Goal: Information Seeking & Learning: Learn about a topic

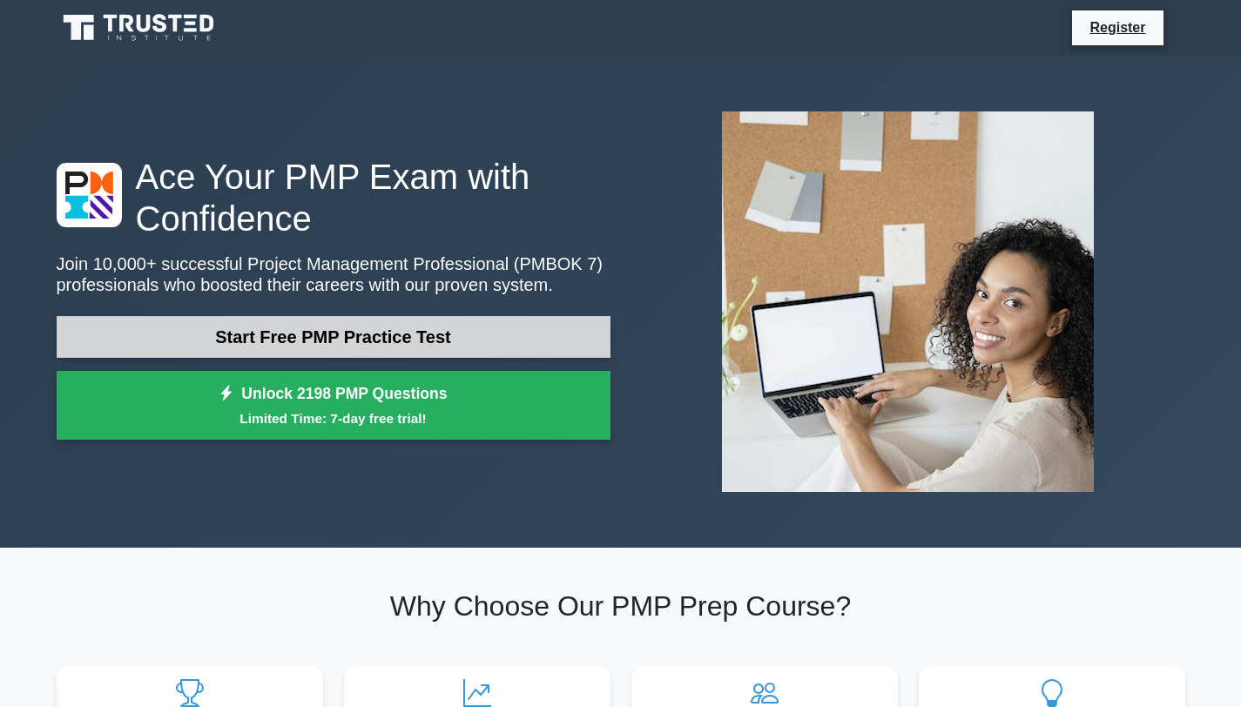
click at [393, 329] on link "Start Free PMP Practice Test" at bounding box center [334, 337] width 554 height 42
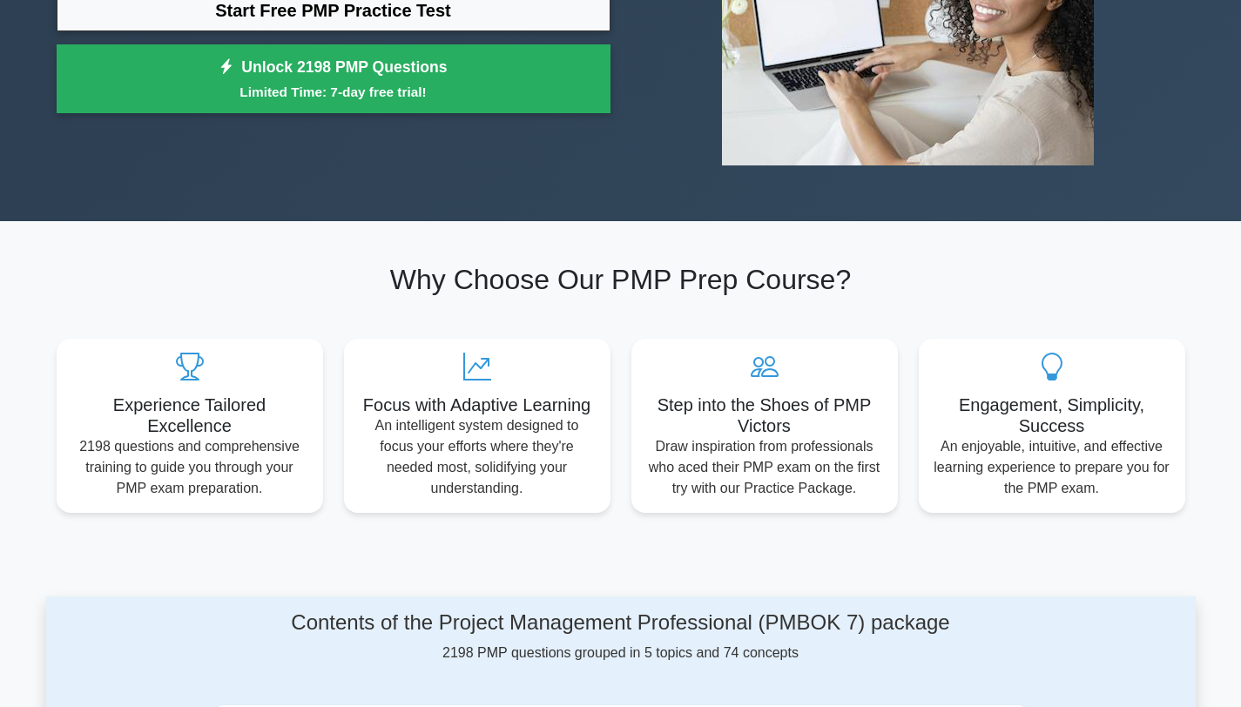
scroll to position [327, 0]
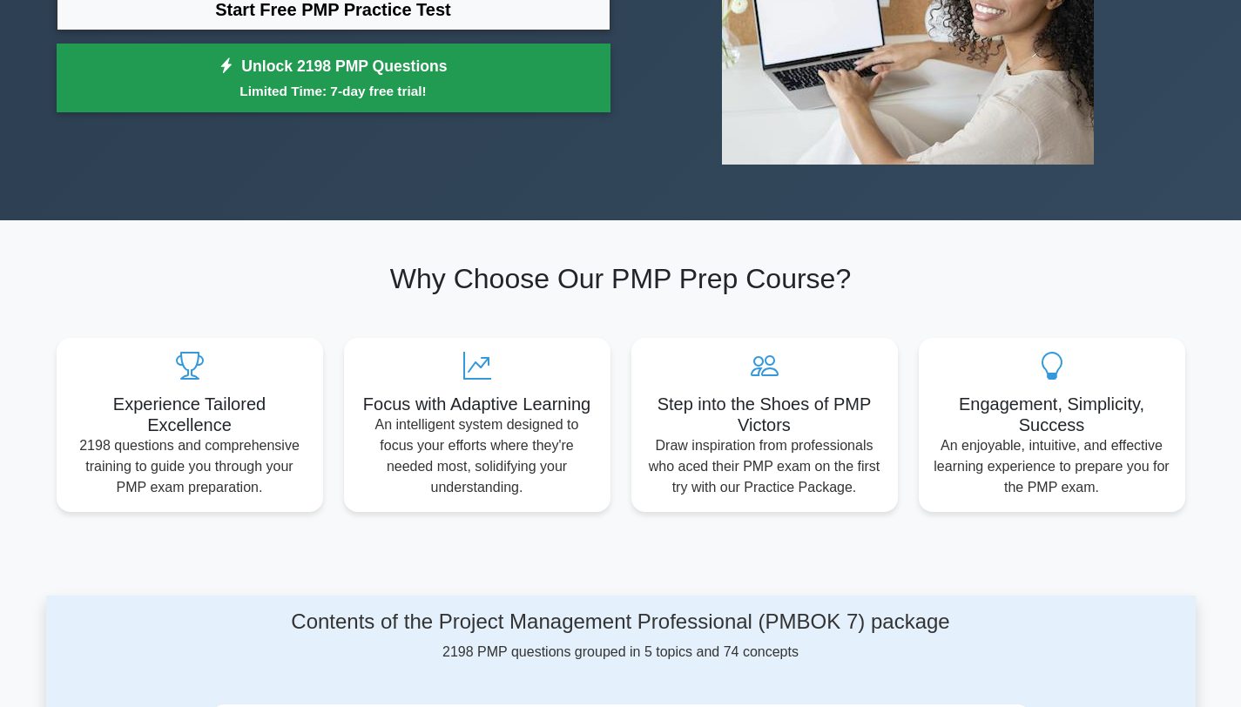
click at [393, 75] on link "Unlock 2198 PMP Questions Limited Time: 7-day free trial!" at bounding box center [334, 79] width 554 height 70
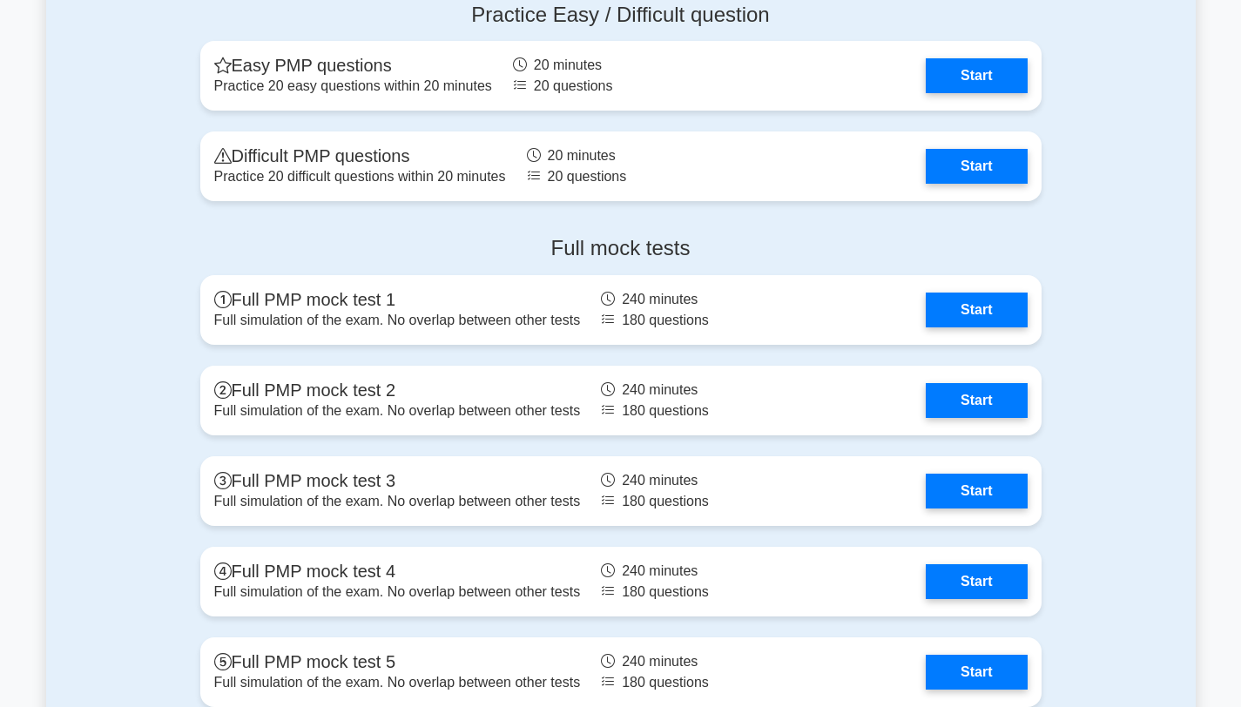
scroll to position [1898, 0]
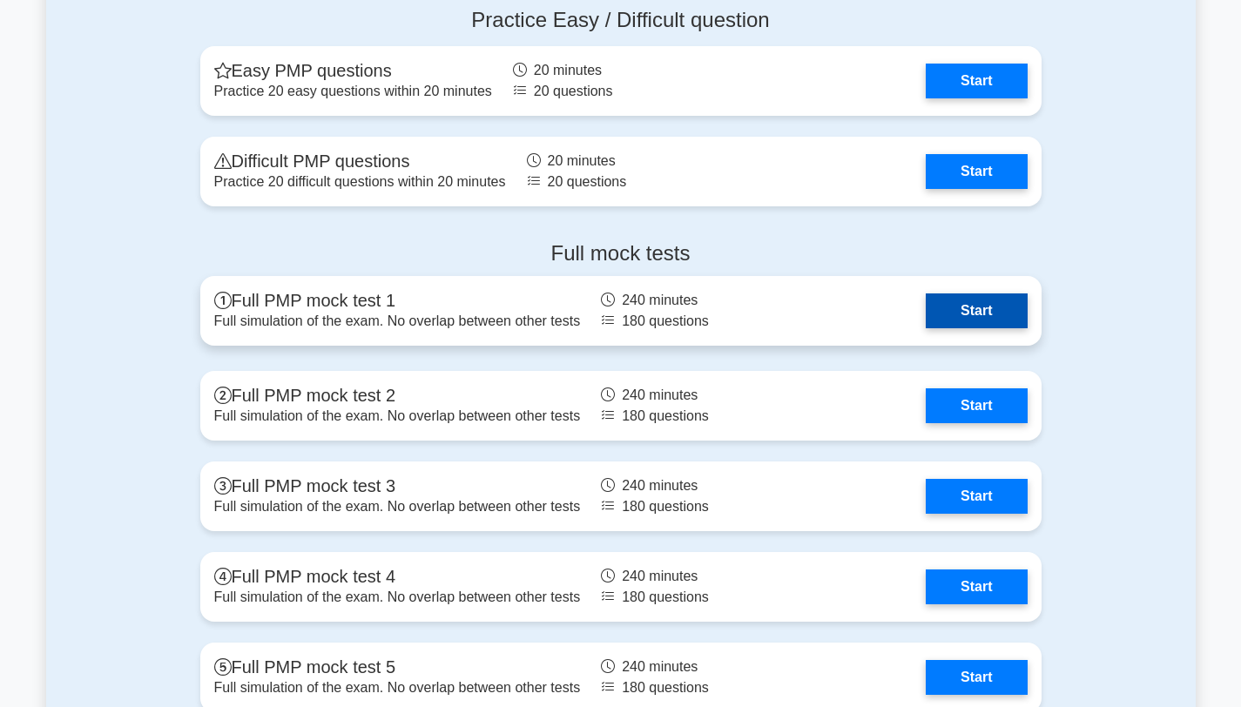
click at [973, 306] on link "Start" at bounding box center [976, 310] width 101 height 35
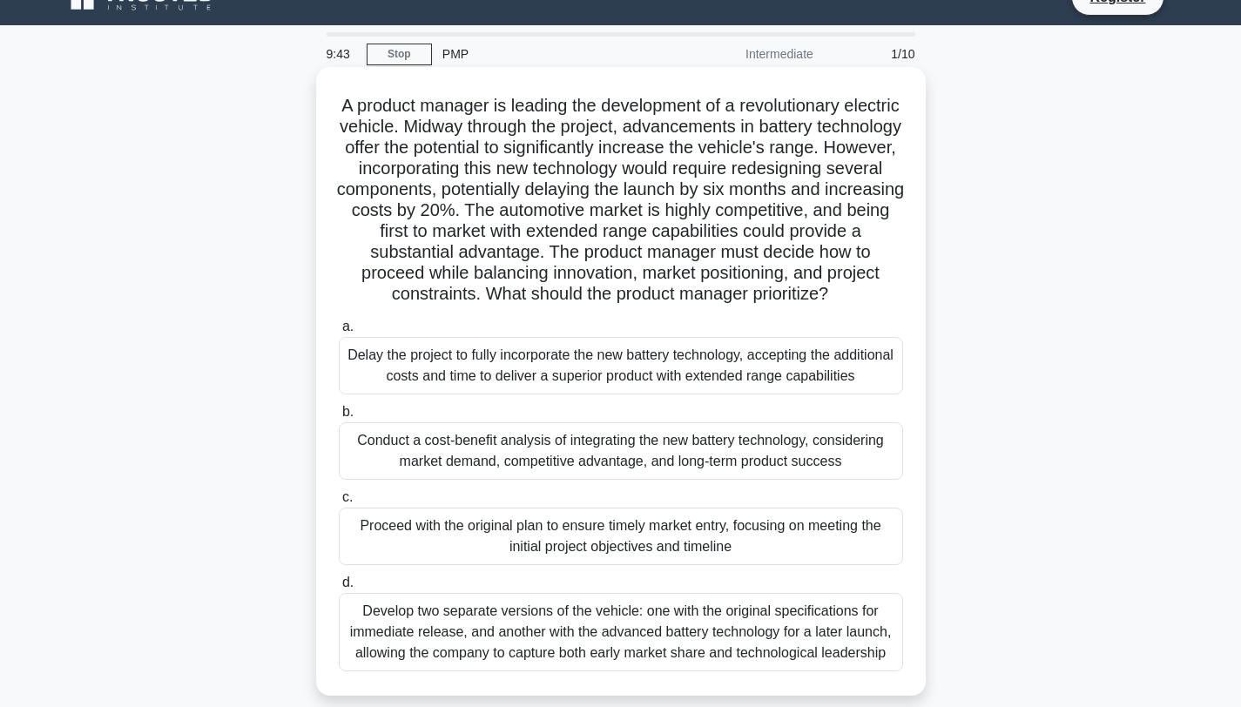
scroll to position [31, 0]
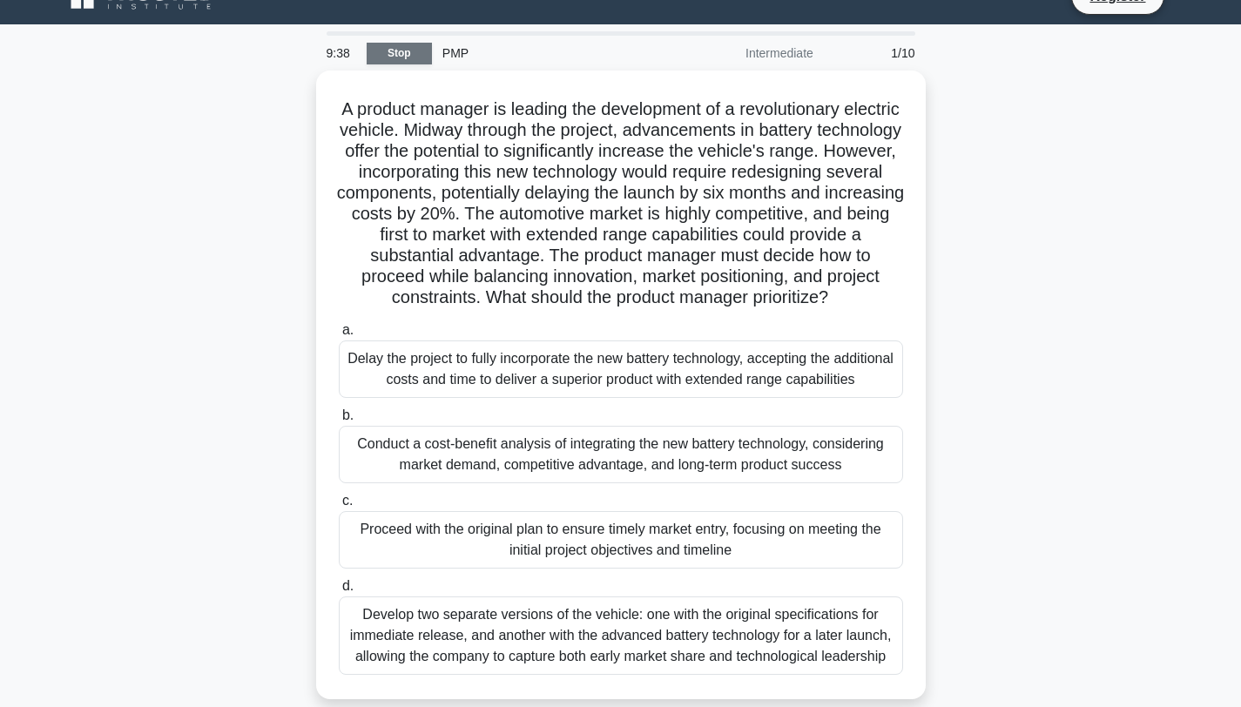
click at [421, 57] on link "Stop" at bounding box center [399, 54] width 65 height 22
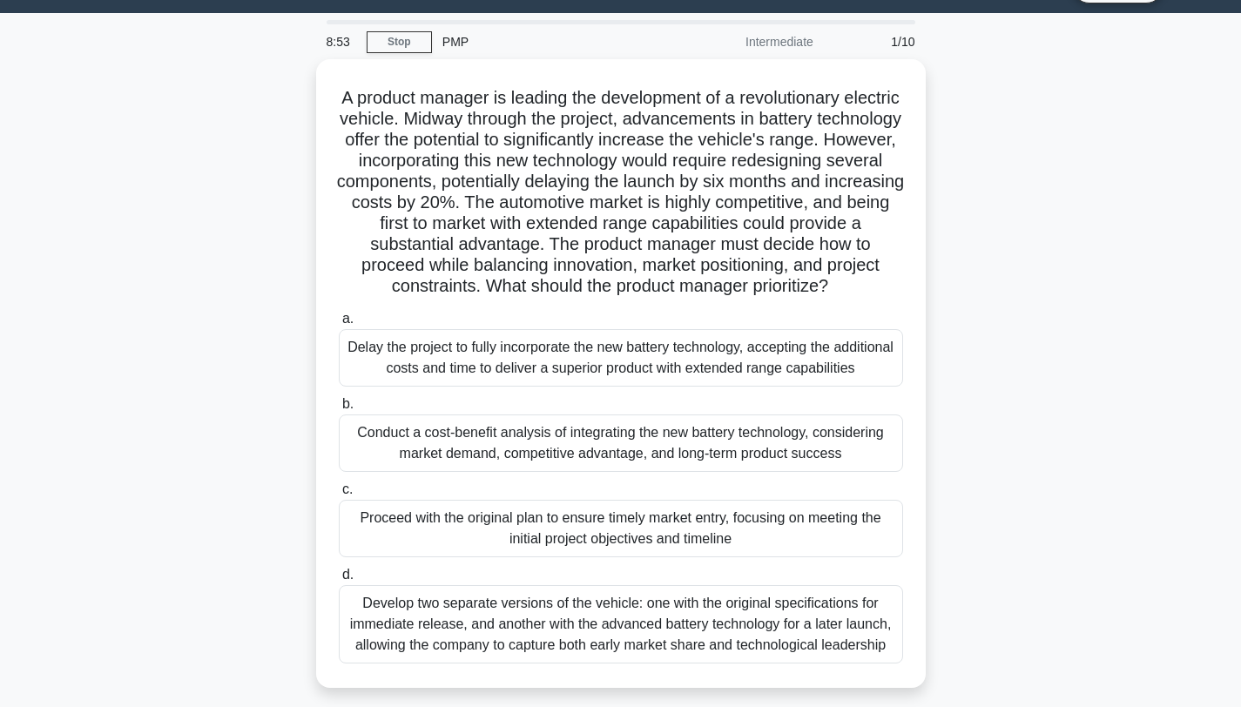
scroll to position [71, 0]
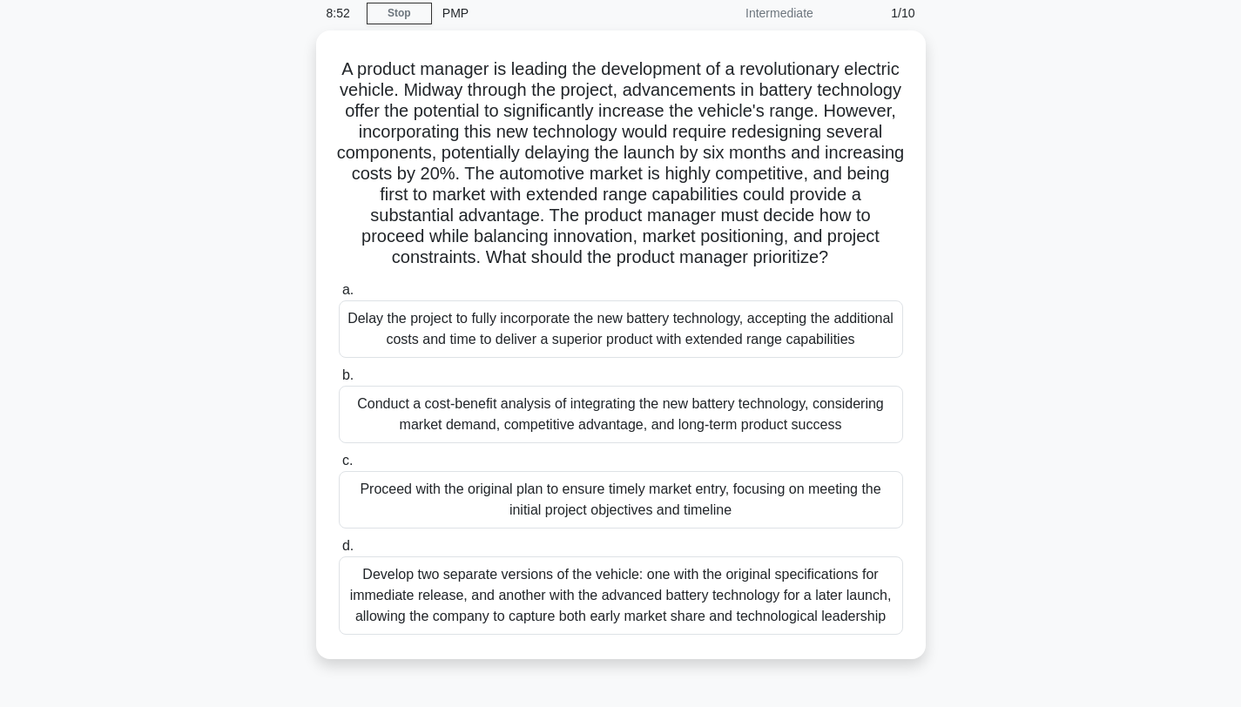
drag, startPoint x: 0, startPoint y: 0, endPoint x: 968, endPoint y: 299, distance: 1013.2
click at [968, 299] on div "A product manager is leading the development of a revolutionary electric vehicl…" at bounding box center [620, 355] width 1149 height 650
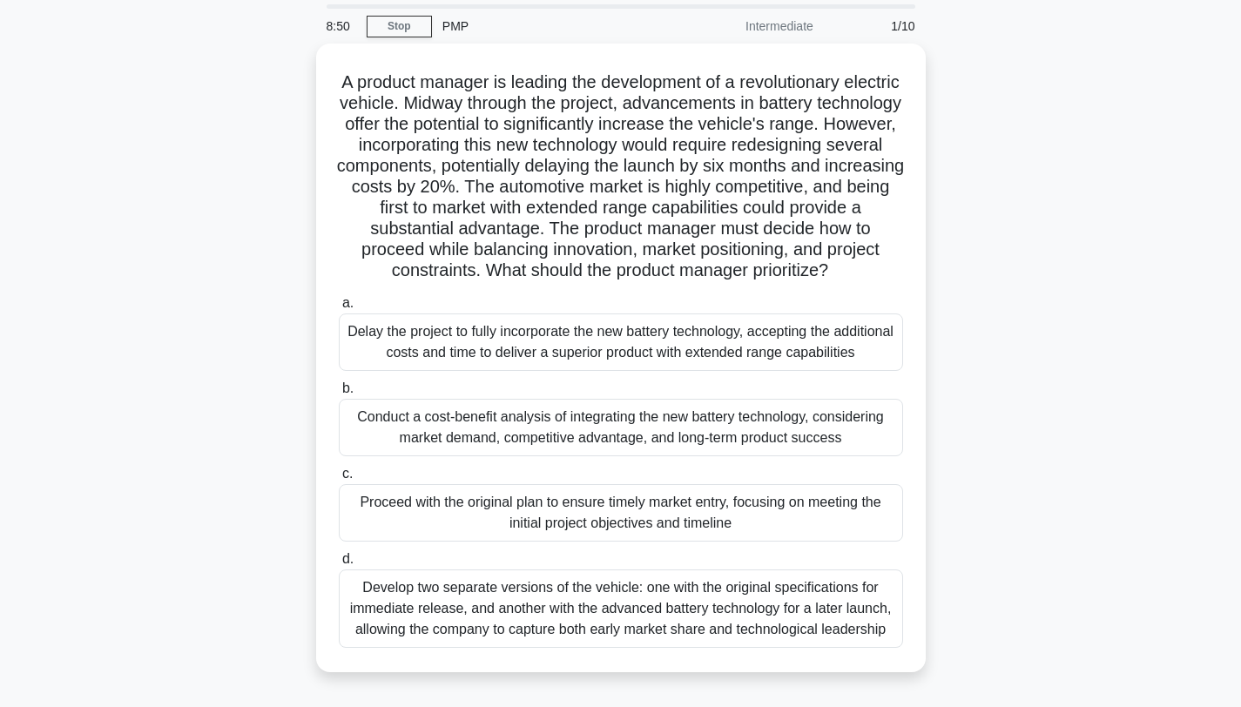
scroll to position [57, 0]
click at [995, 418] on div "A product manager is leading the development of a revolutionary electric vehicl…" at bounding box center [620, 369] width 1149 height 650
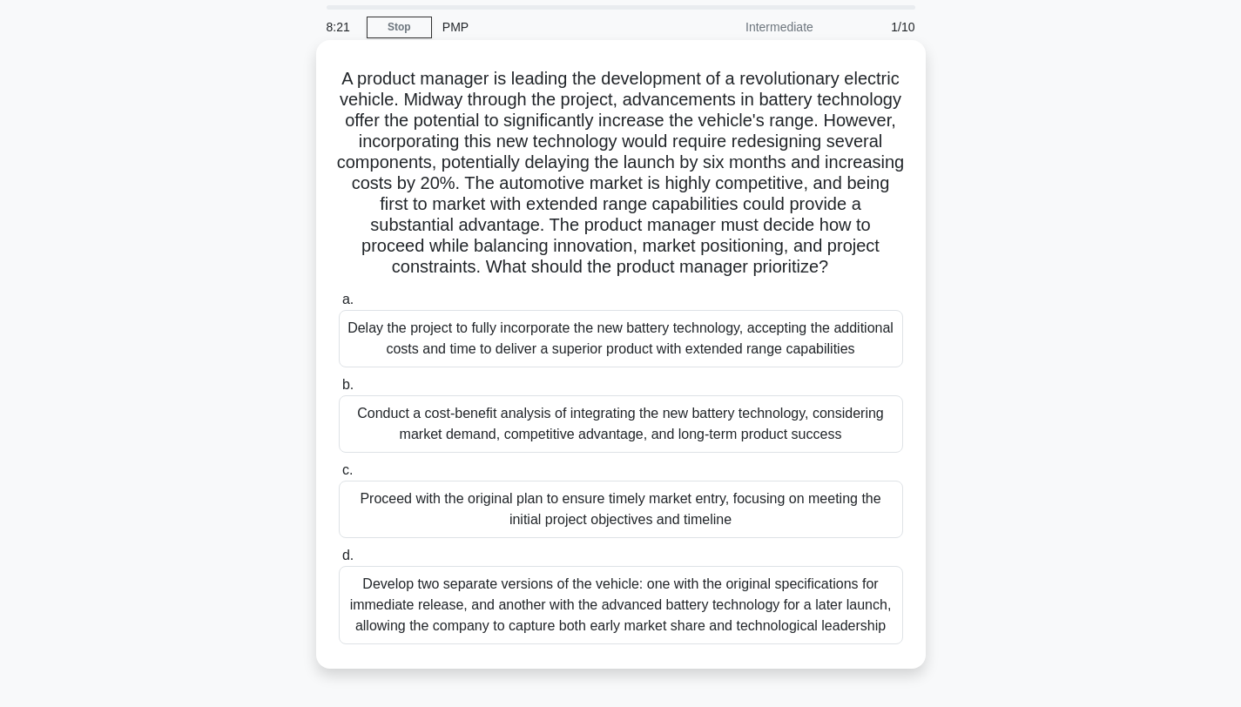
click at [642, 367] on div "Delay the project to fully incorporate the new battery technology, accepting th…" at bounding box center [621, 338] width 564 height 57
click at [339, 306] on input "a. Delay the project to fully incorporate the new battery technology, accepting…" at bounding box center [339, 299] width 0 height 11
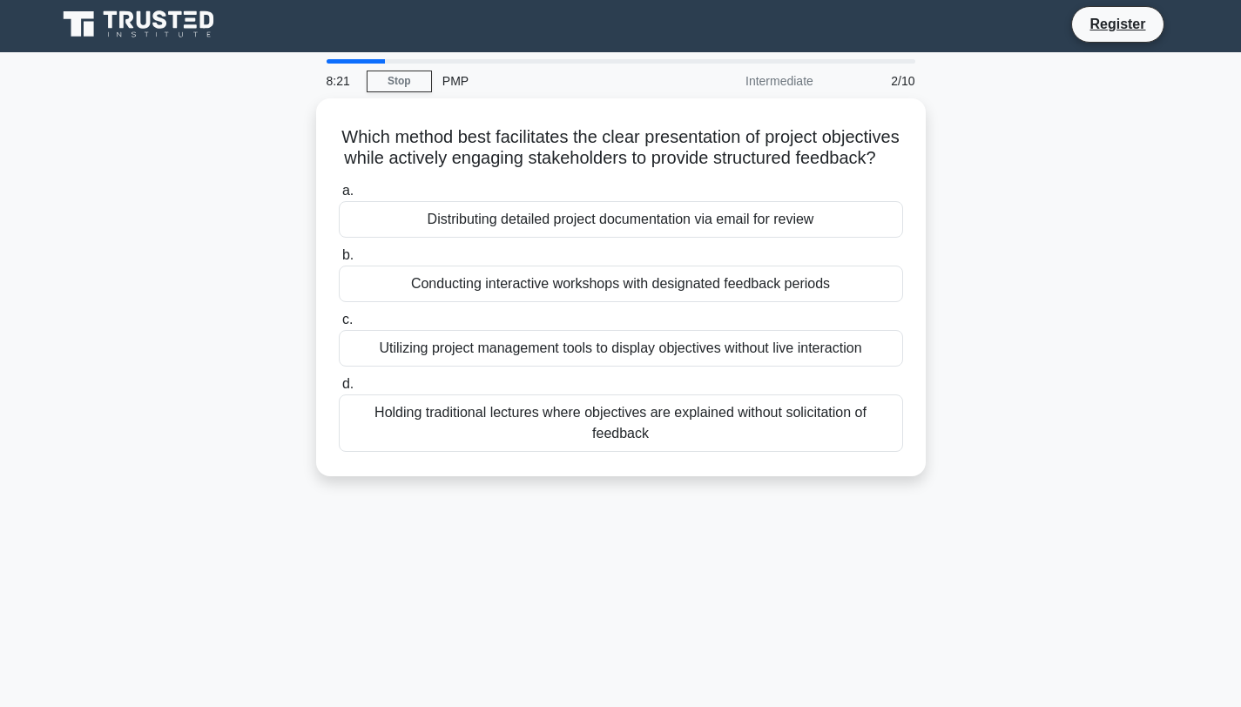
scroll to position [0, 0]
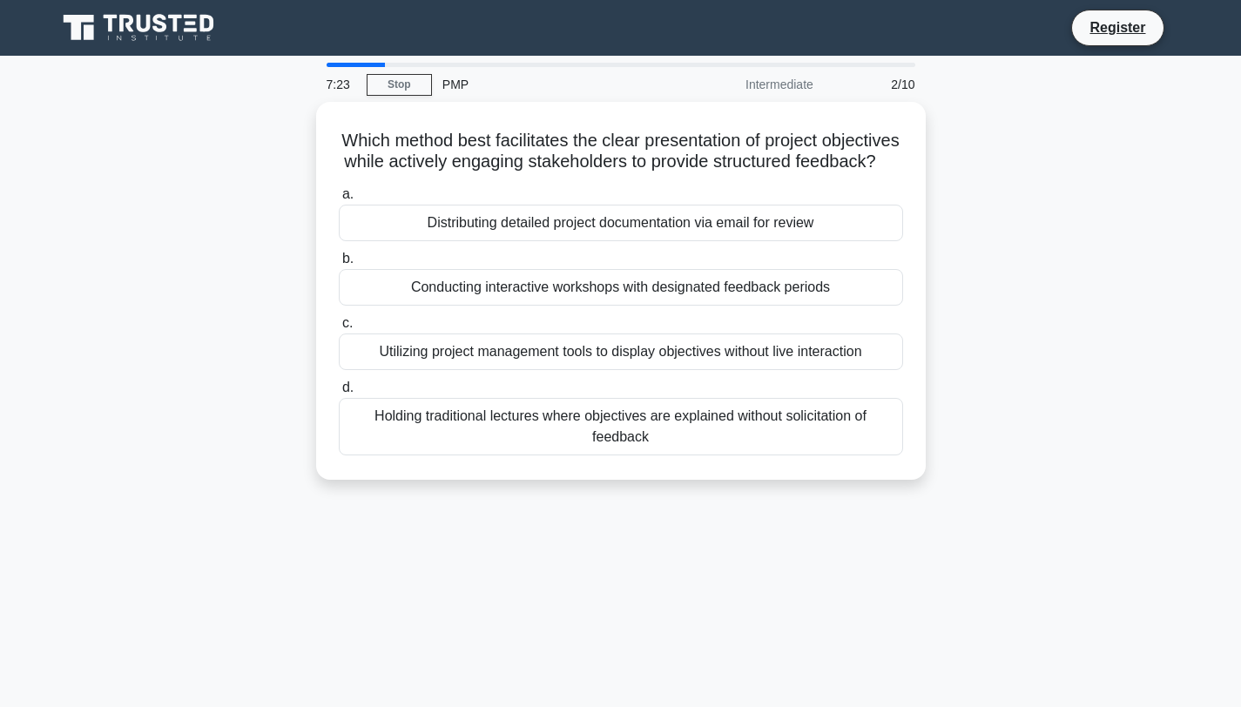
click at [1056, 286] on div "Which method best facilitates the clear presentation of project objectives whil…" at bounding box center [620, 301] width 1149 height 399
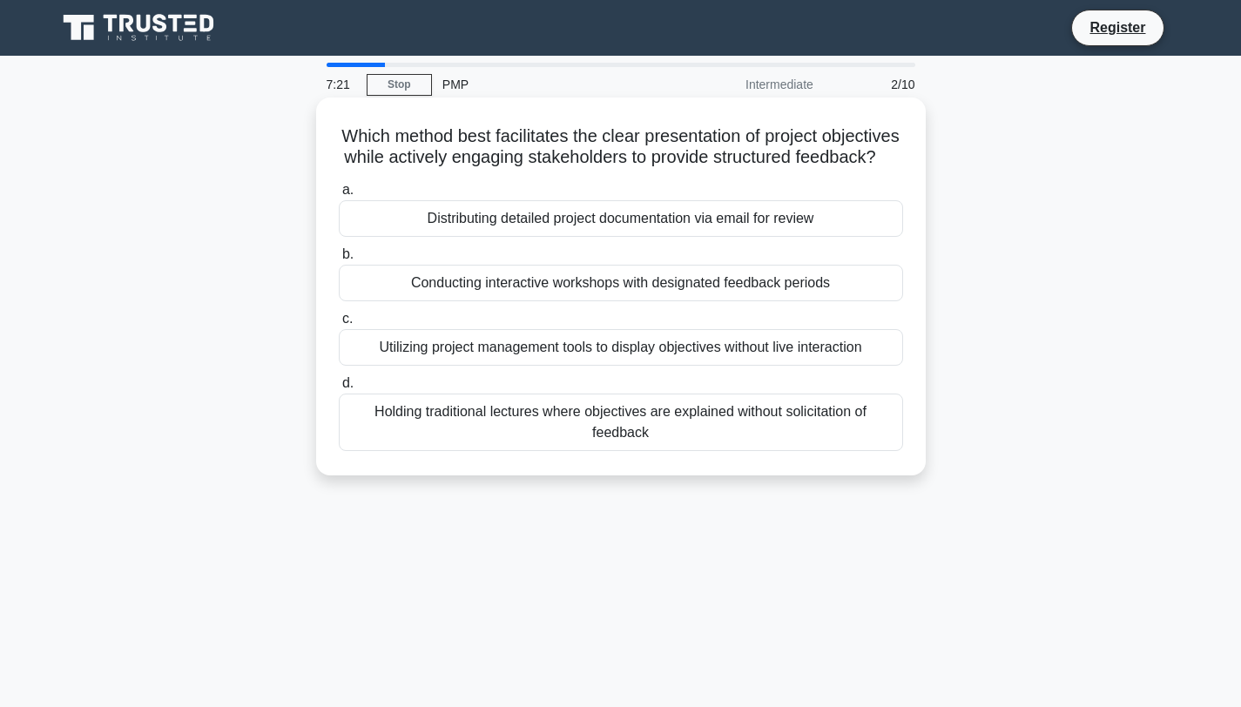
click at [771, 237] on div "Distributing detailed project documentation via email for review" at bounding box center [621, 218] width 564 height 37
click at [339, 196] on input "a. Distributing detailed project documentation via email for review" at bounding box center [339, 190] width 0 height 11
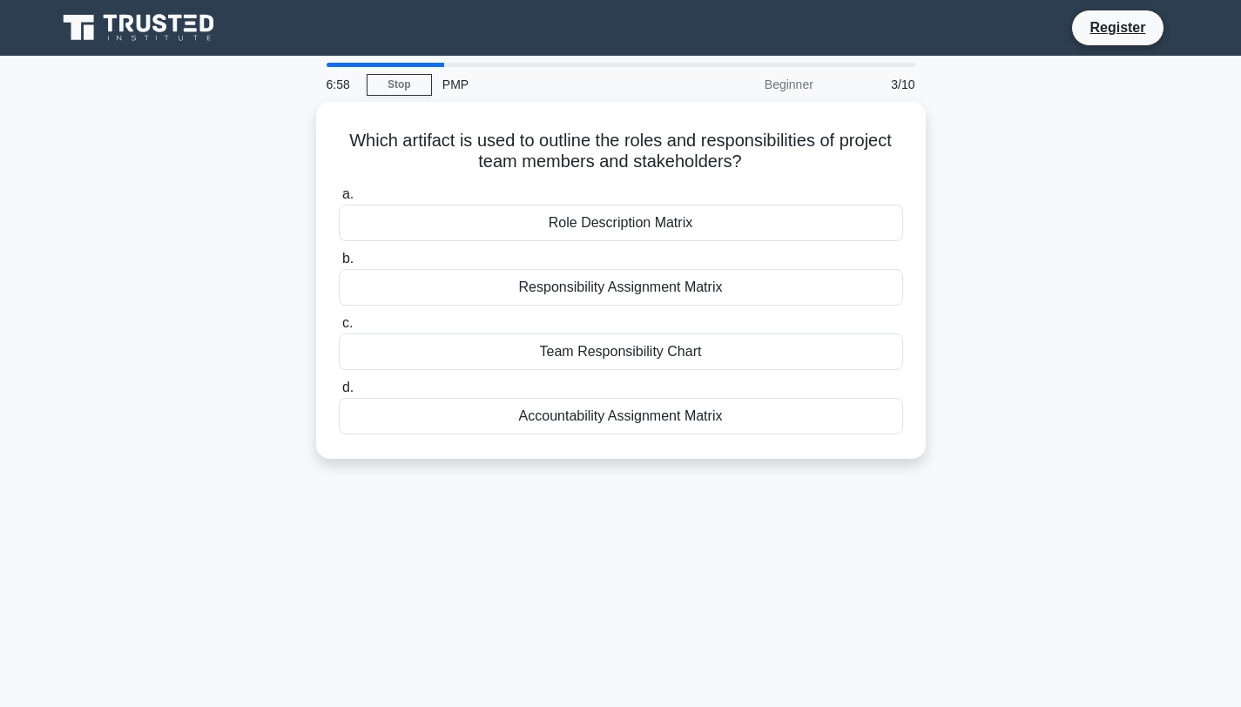
click at [1040, 221] on div "Which artifact is used to outline the roles and responsibilities of project tea…" at bounding box center [620, 291] width 1149 height 378
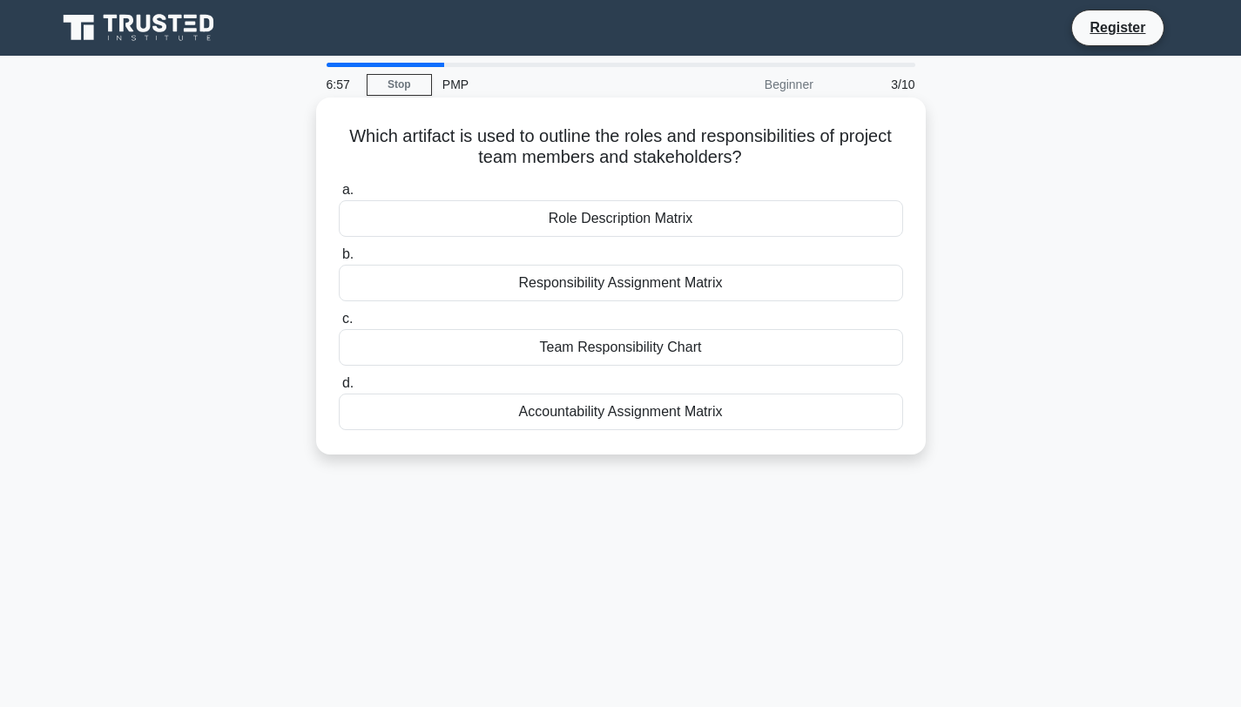
click at [659, 280] on div "Responsibility Assignment Matrix" at bounding box center [621, 283] width 564 height 37
click at [339, 260] on input "b. Responsibility Assignment Matrix" at bounding box center [339, 254] width 0 height 11
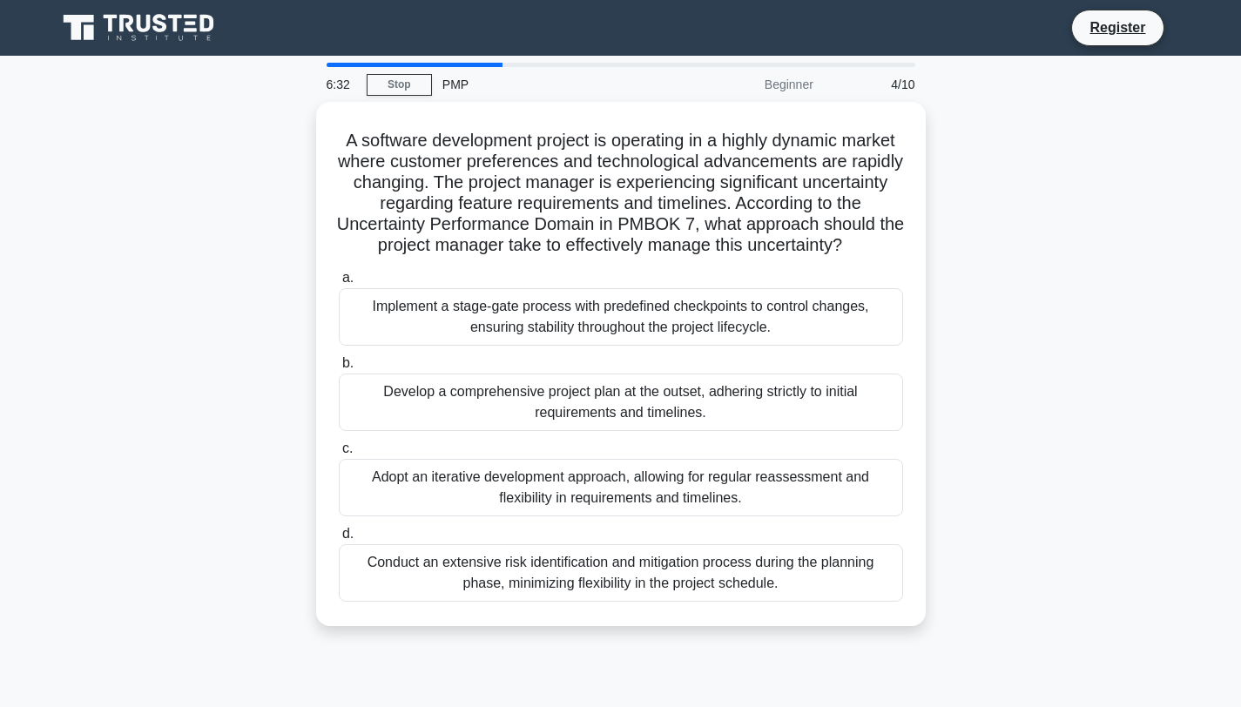
click at [1071, 422] on div "A software development project is operating in a highly dynamic market where cu…" at bounding box center [620, 374] width 1149 height 545
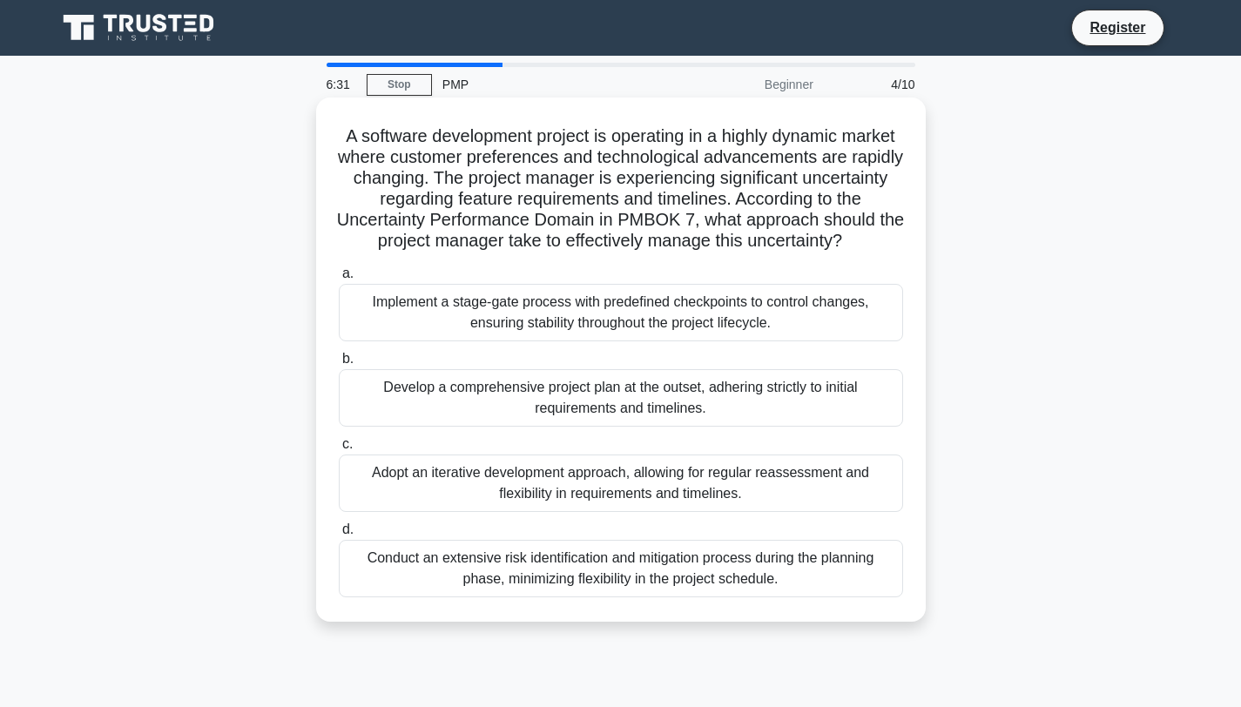
click at [731, 484] on div "Adopt an iterative development approach, allowing for regular reassessment and …" at bounding box center [621, 482] width 564 height 57
click at [339, 450] on input "c. Adopt an iterative development approach, allowing for regular reassessment a…" at bounding box center [339, 444] width 0 height 11
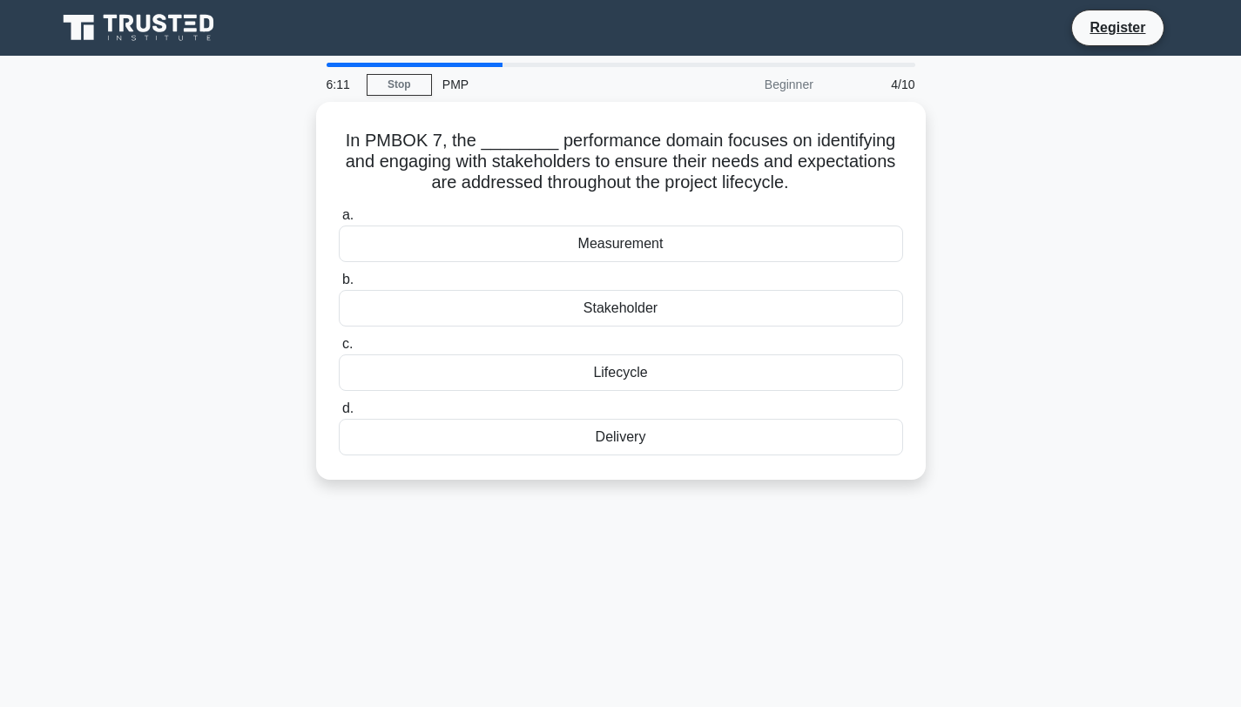
click at [1136, 418] on div "In PMBOK 7, the ________ performance domain focuses on identifying and engaging…" at bounding box center [620, 301] width 1149 height 399
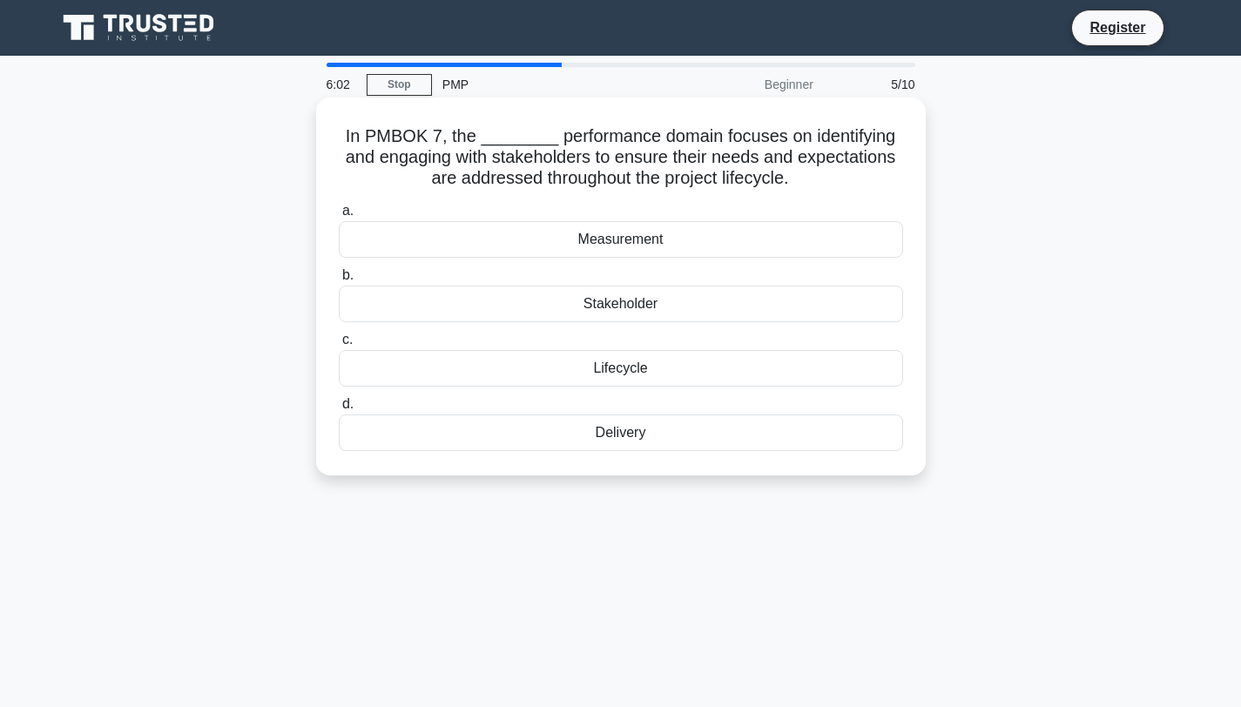
click at [616, 373] on div "Lifecycle" at bounding box center [621, 368] width 564 height 37
click at [339, 346] on input "c. Lifecycle" at bounding box center [339, 339] width 0 height 11
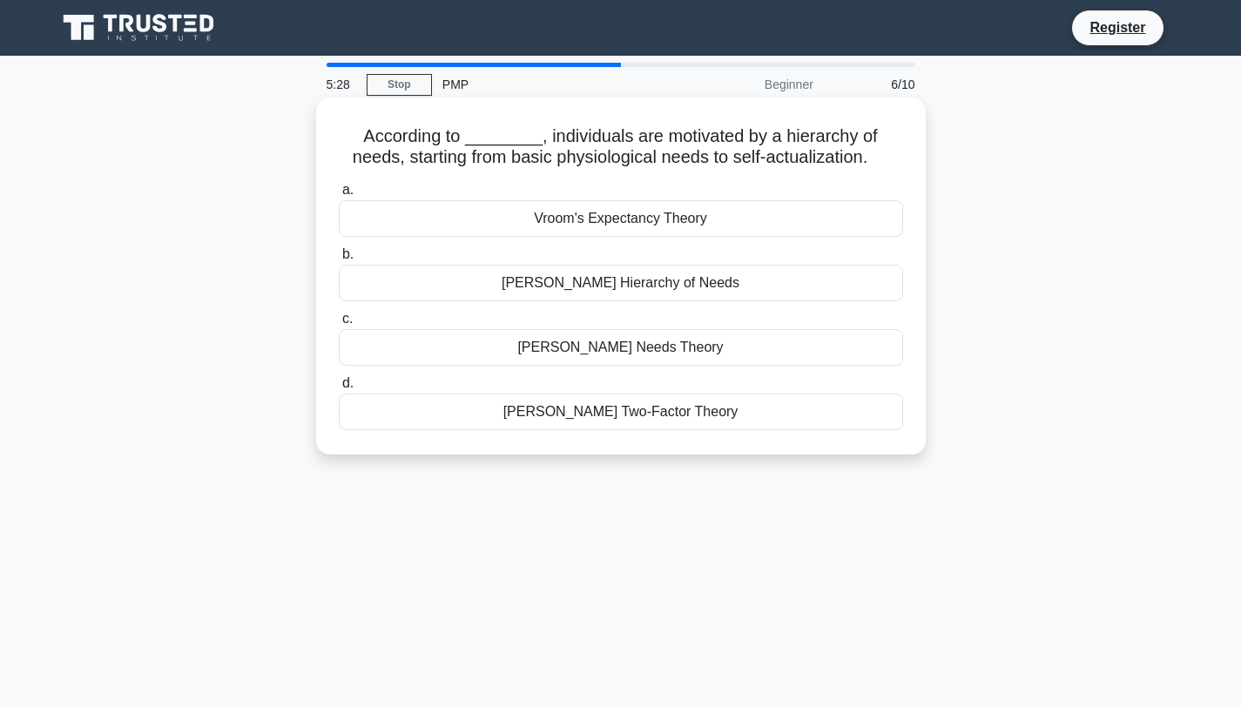
click at [649, 280] on div "Maslow's Hierarchy of Needs" at bounding box center [621, 283] width 564 height 37
click at [339, 260] on input "b. Maslow's Hierarchy of Needs" at bounding box center [339, 254] width 0 height 11
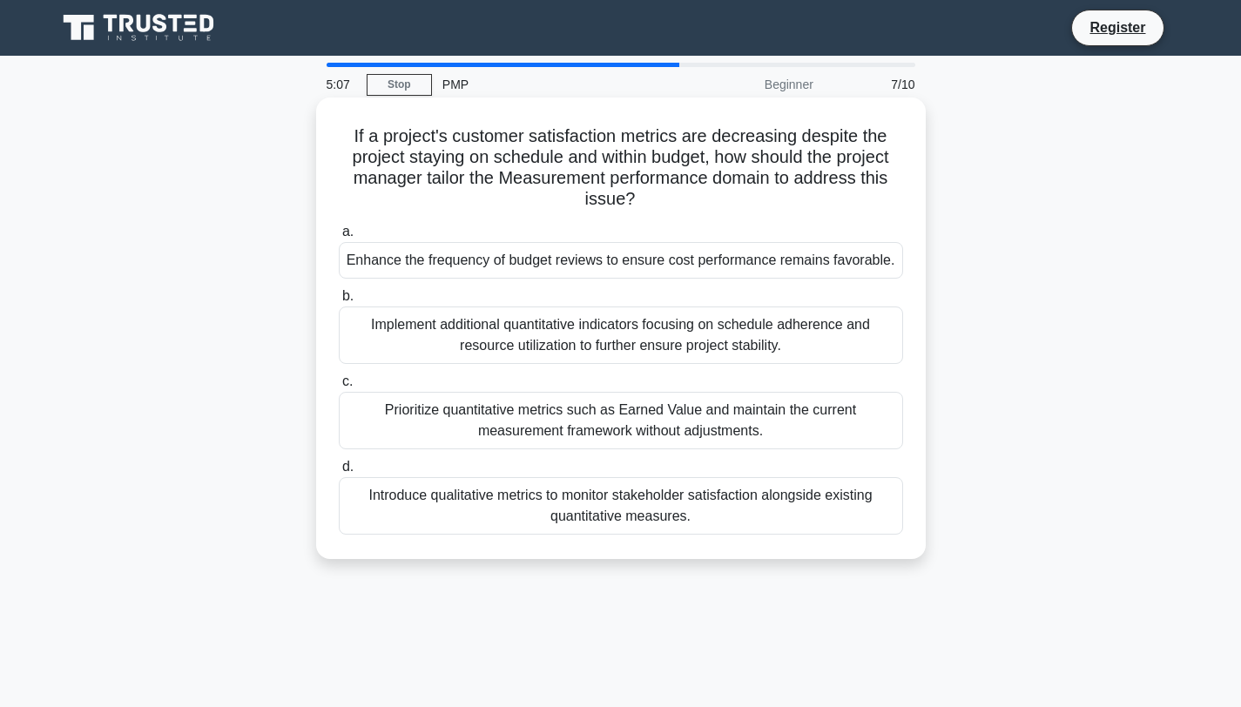
click at [569, 312] on div "Implement additional quantitative indicators focusing on schedule adherence and…" at bounding box center [621, 334] width 564 height 57
click at [339, 302] on input "b. Implement additional quantitative indicators focusing on schedule adherence …" at bounding box center [339, 296] width 0 height 11
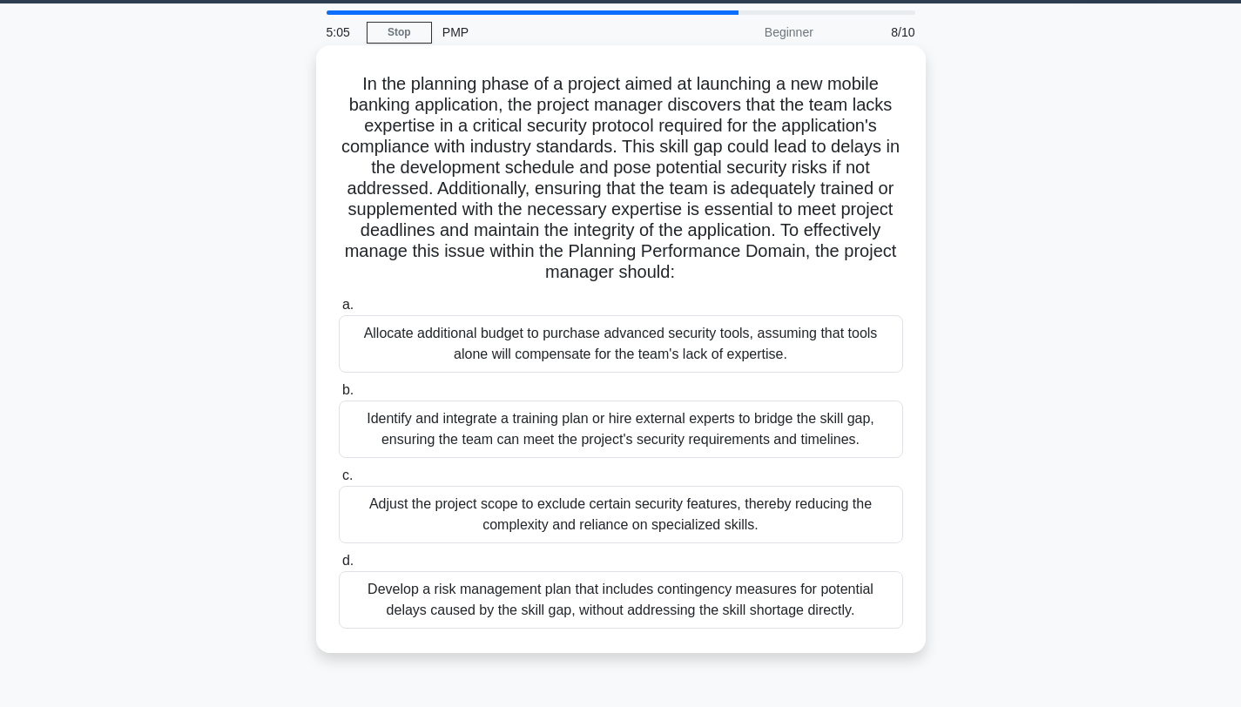
scroll to position [50, 0]
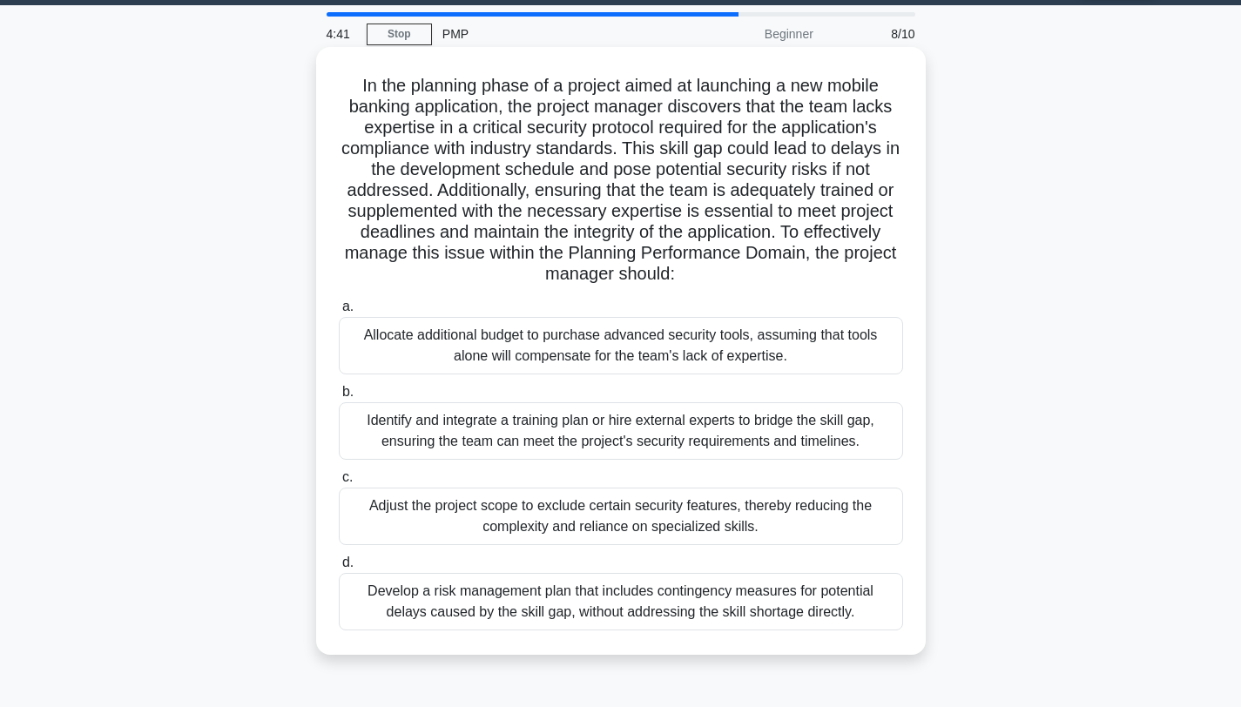
click at [614, 435] on div "Identify and integrate a training plan or hire external experts to bridge the s…" at bounding box center [621, 430] width 564 height 57
click at [339, 398] on input "b. Identify and integrate a training plan or hire external experts to bridge th…" at bounding box center [339, 392] width 0 height 11
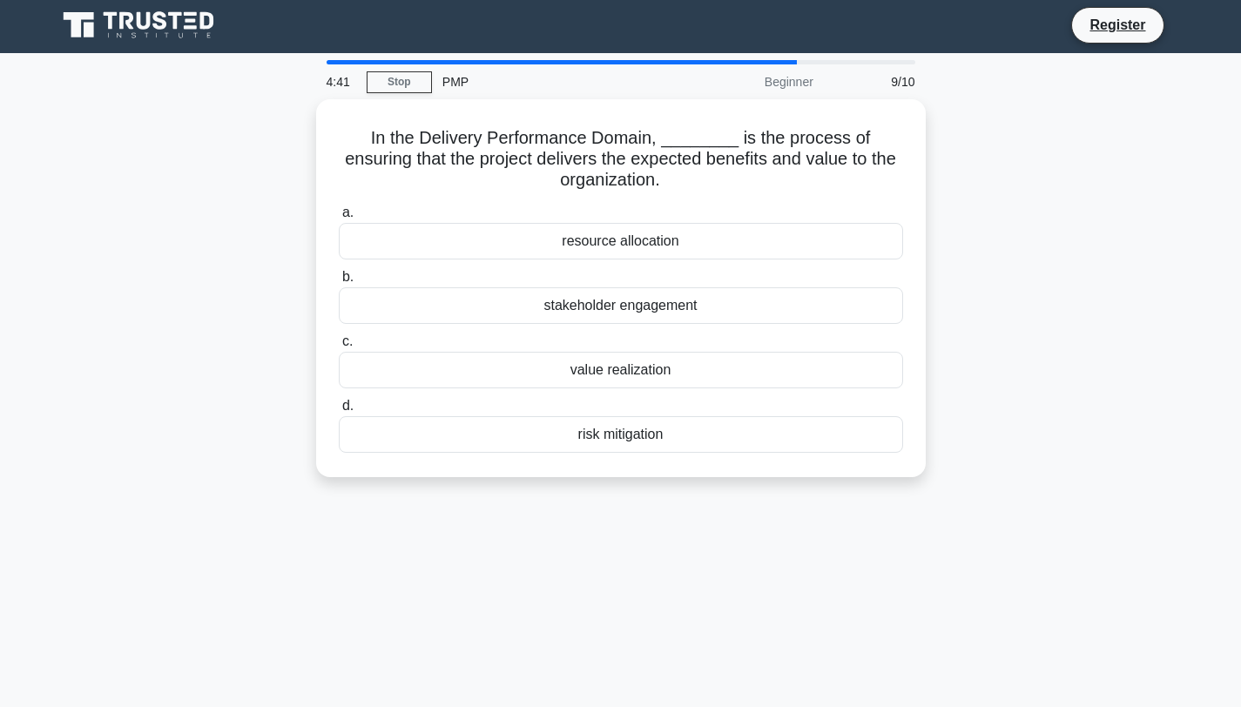
scroll to position [0, 0]
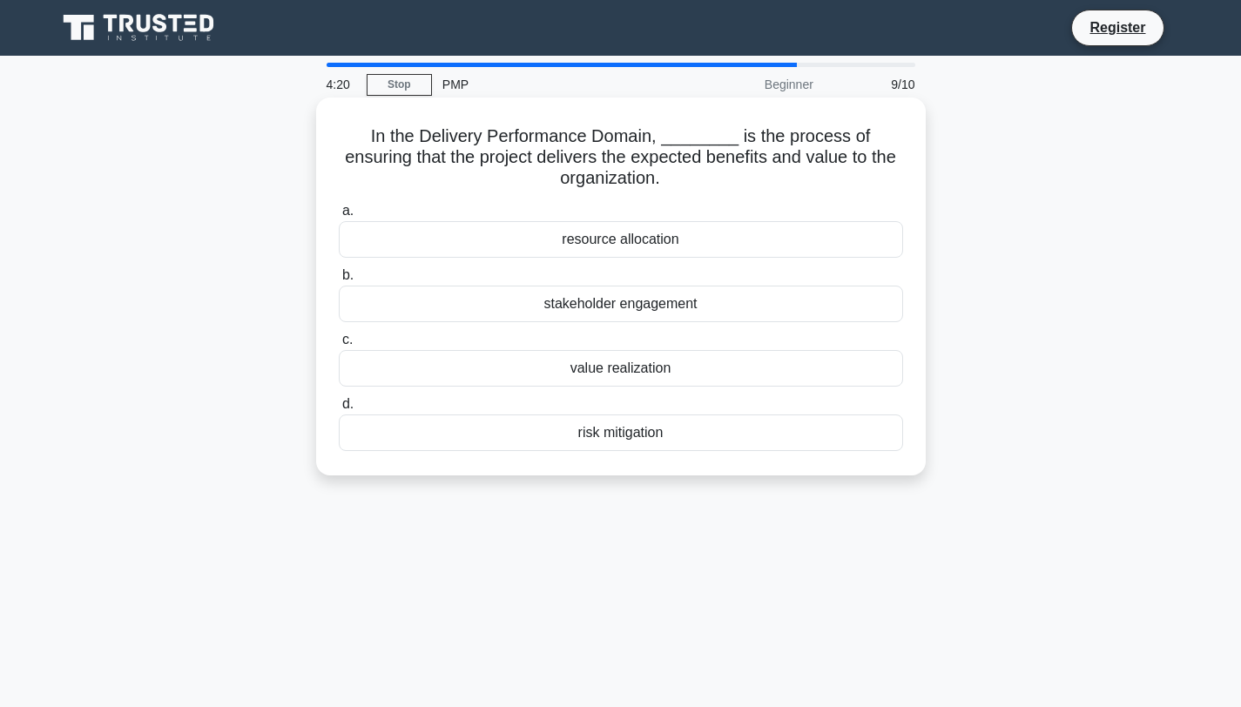
click at [687, 308] on div "stakeholder engagement" at bounding box center [621, 304] width 564 height 37
click at [339, 281] on input "b. stakeholder engagement" at bounding box center [339, 275] width 0 height 11
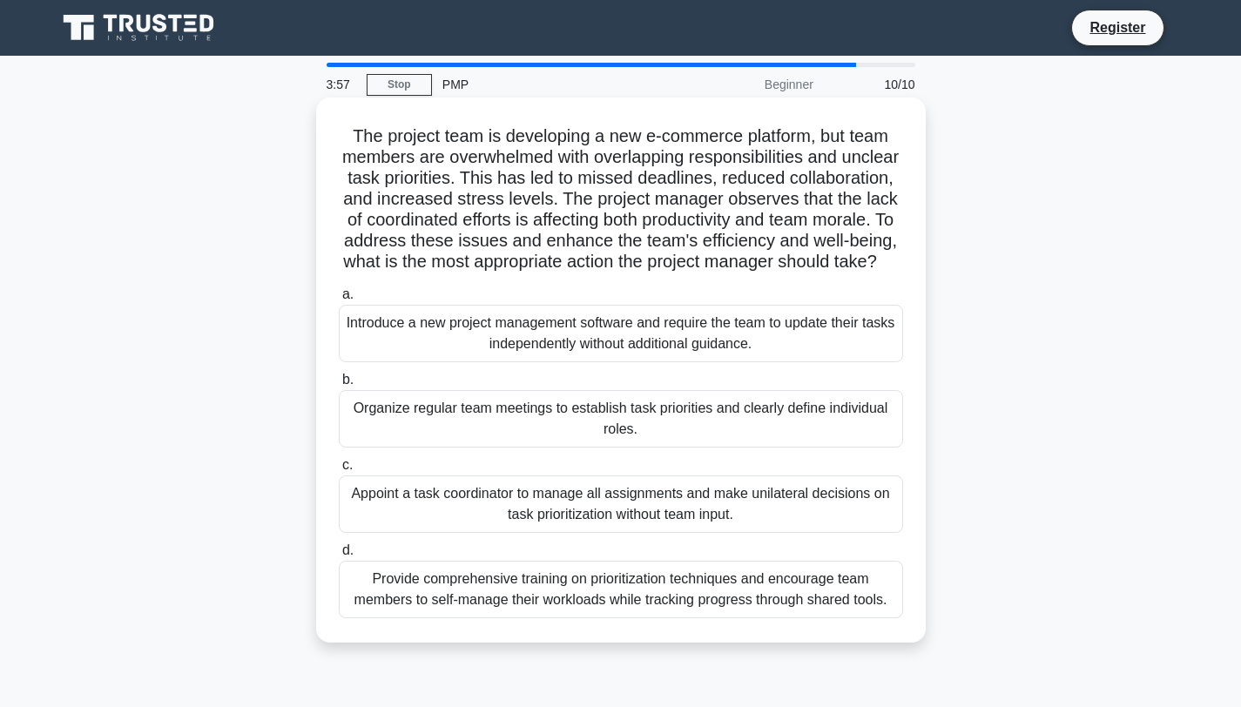
click at [637, 448] on div "Organize regular team meetings to establish task priorities and clearly define …" at bounding box center [621, 418] width 564 height 57
click at [339, 386] on input "b. Organize regular team meetings to establish task priorities and clearly defi…" at bounding box center [339, 379] width 0 height 11
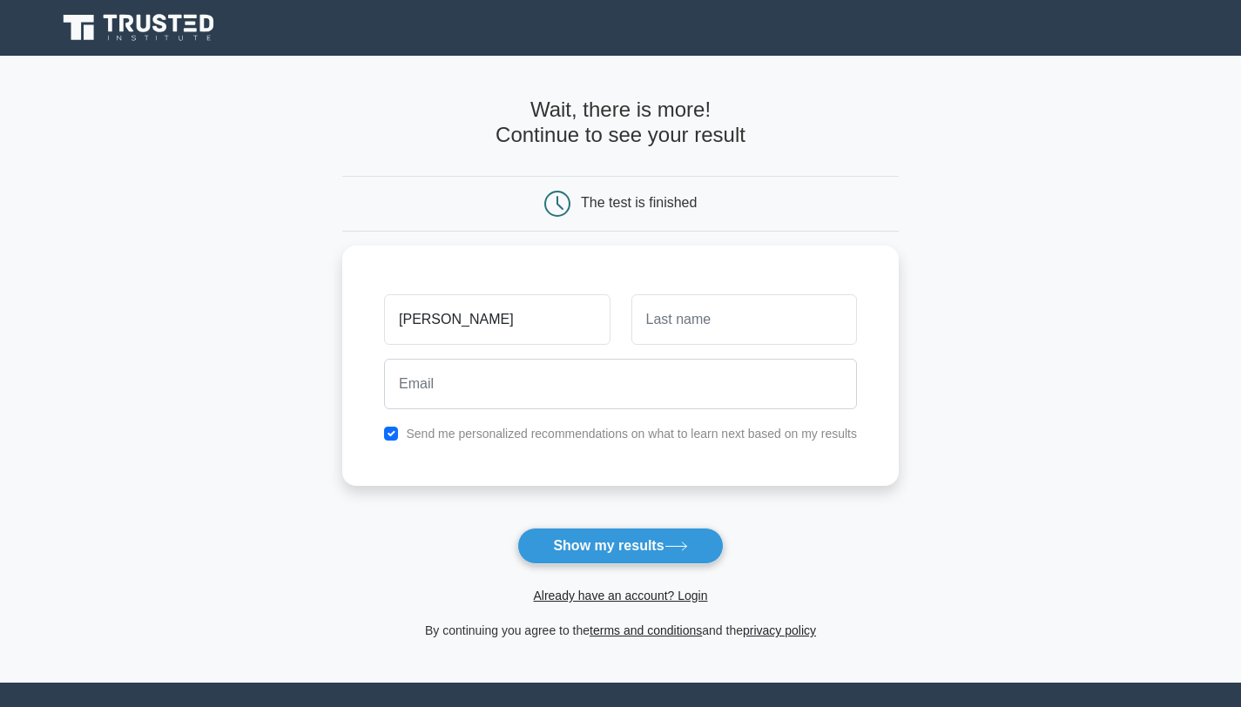
type input "[PERSON_NAME]"
type input "ryd"
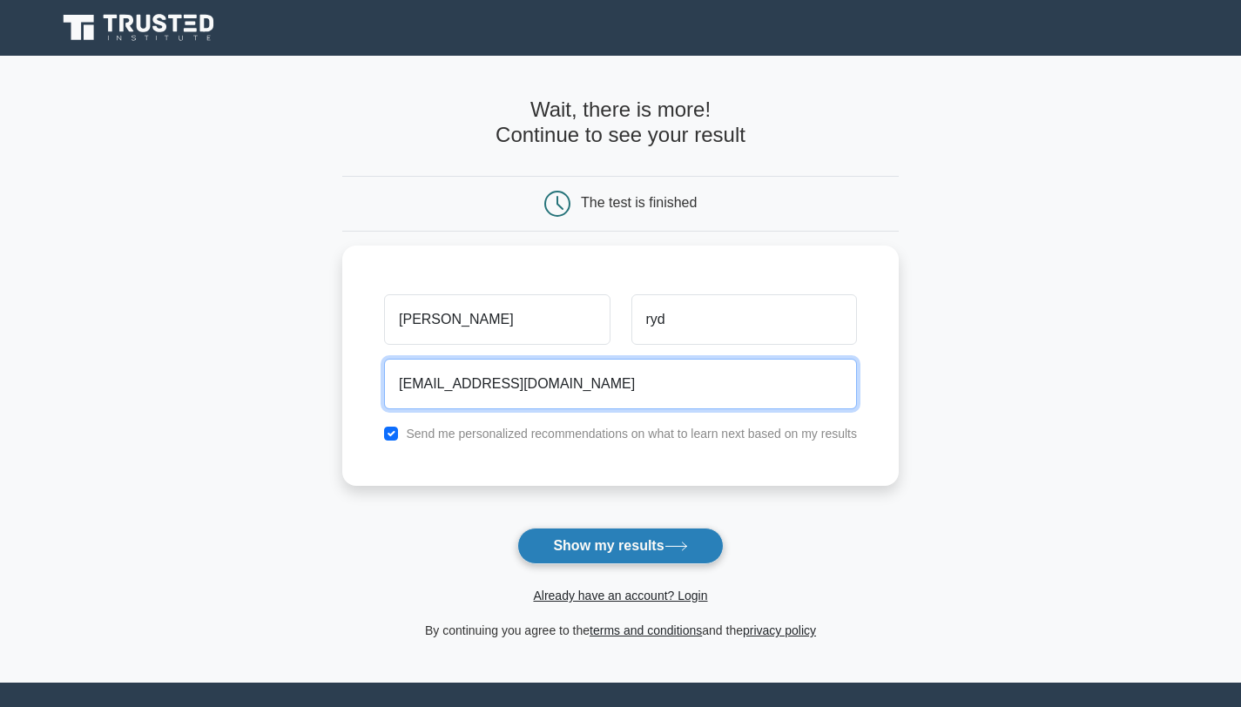
type input "[EMAIL_ADDRESS][DOMAIN_NAME]"
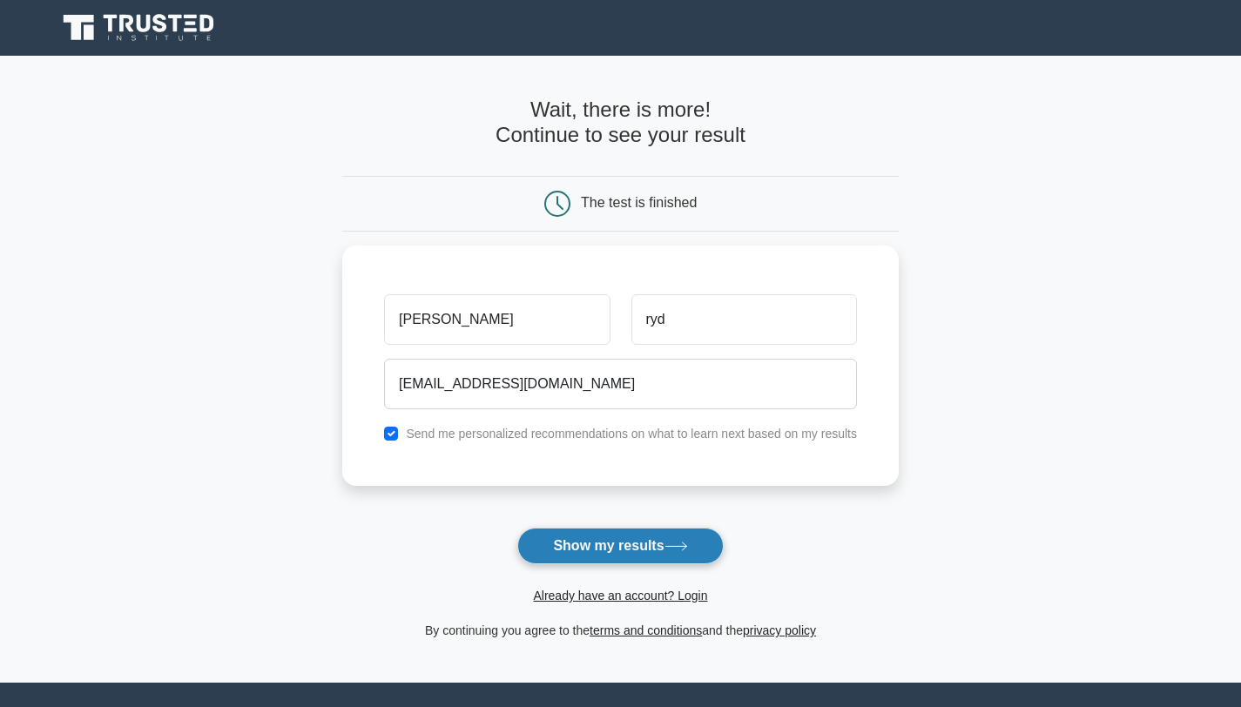
click at [636, 541] on button "Show my results" at bounding box center [619, 546] width 205 height 37
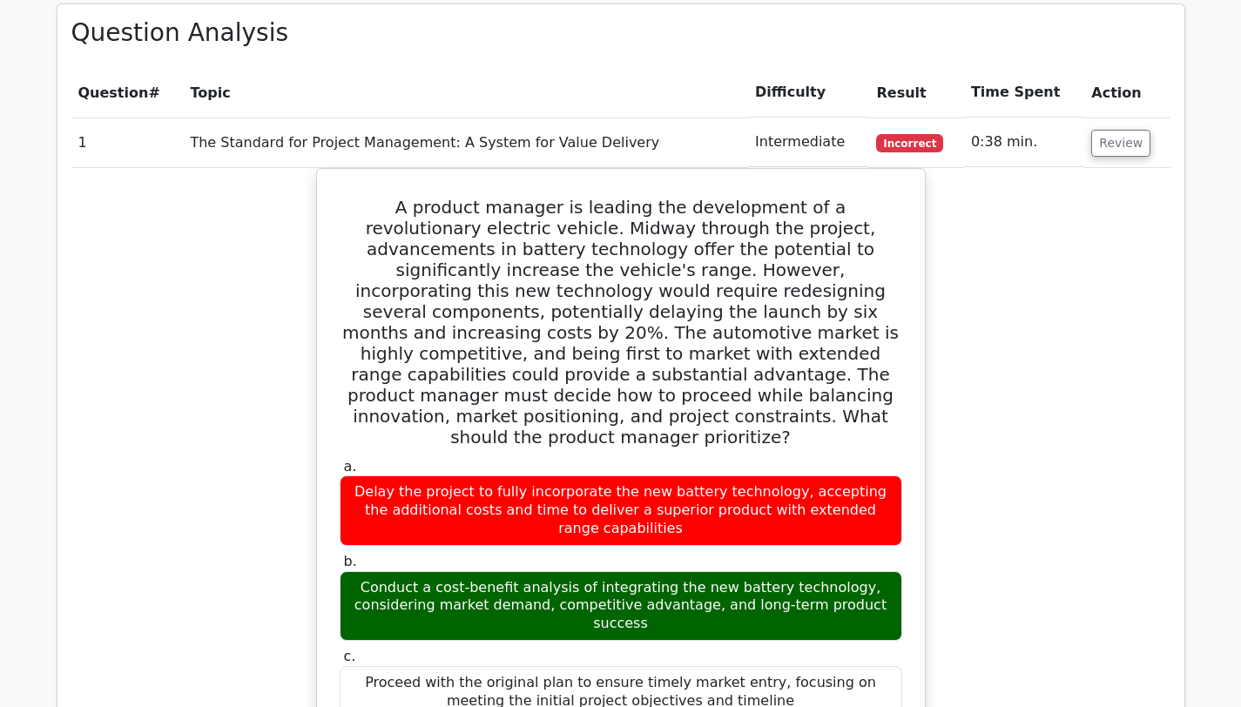
scroll to position [1299, 0]
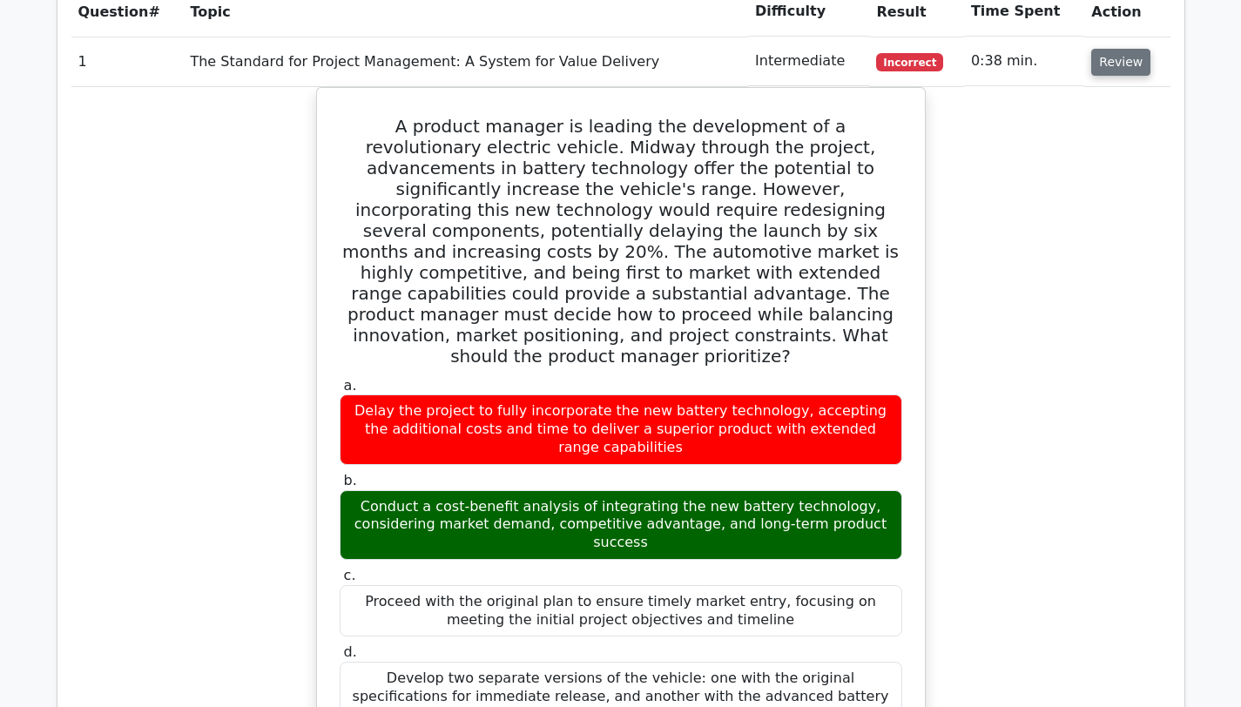
click at [1126, 49] on button "Review" at bounding box center [1120, 62] width 59 height 27
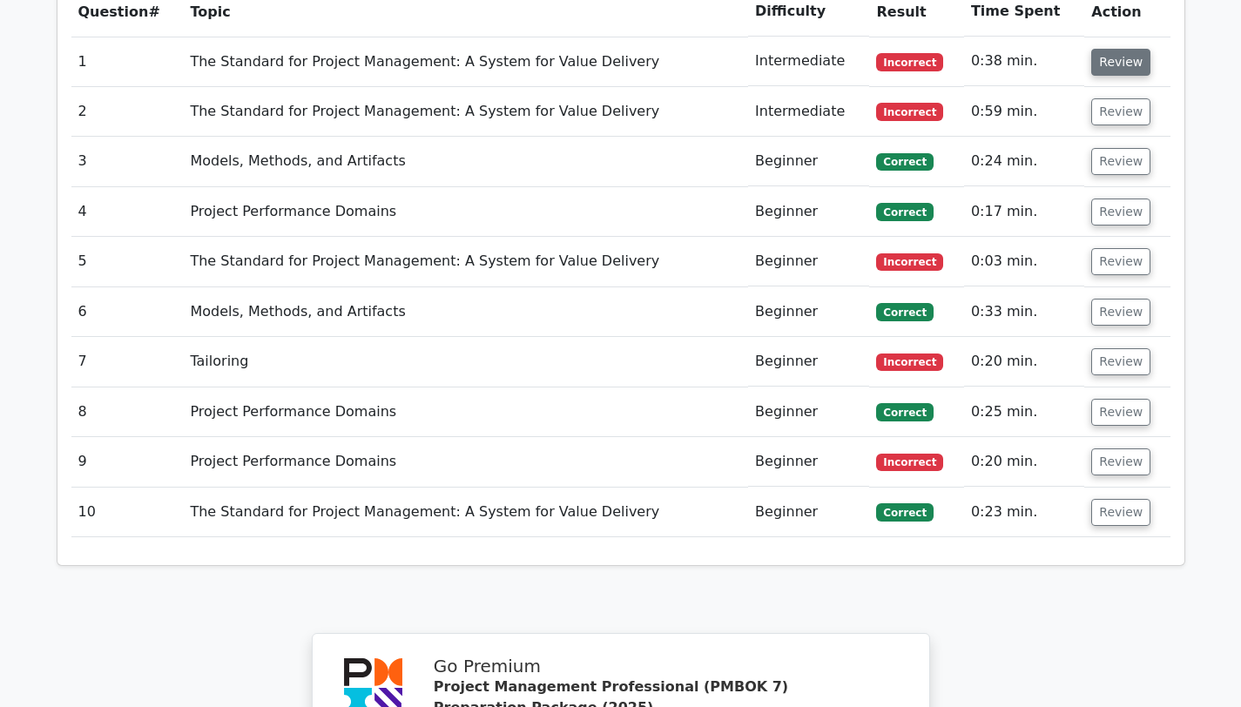
click at [1126, 49] on button "Review" at bounding box center [1120, 62] width 59 height 27
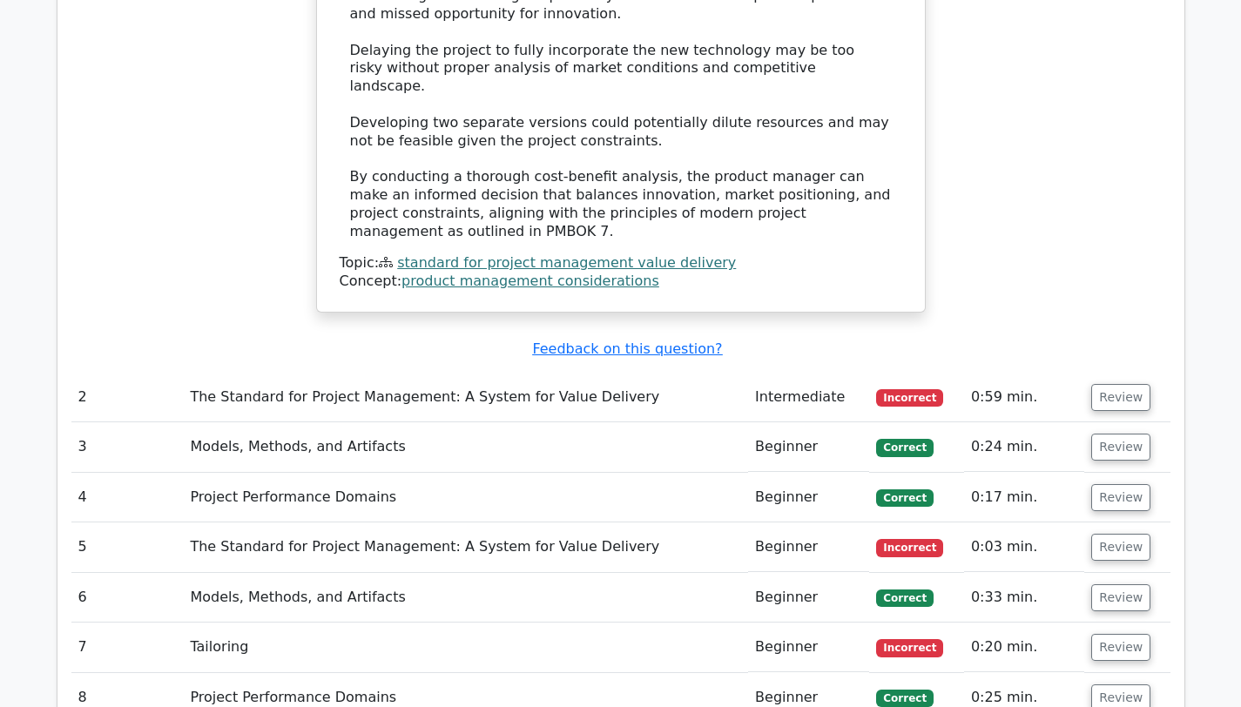
scroll to position [2636, 0]
click at [1115, 385] on button "Review" at bounding box center [1120, 398] width 59 height 27
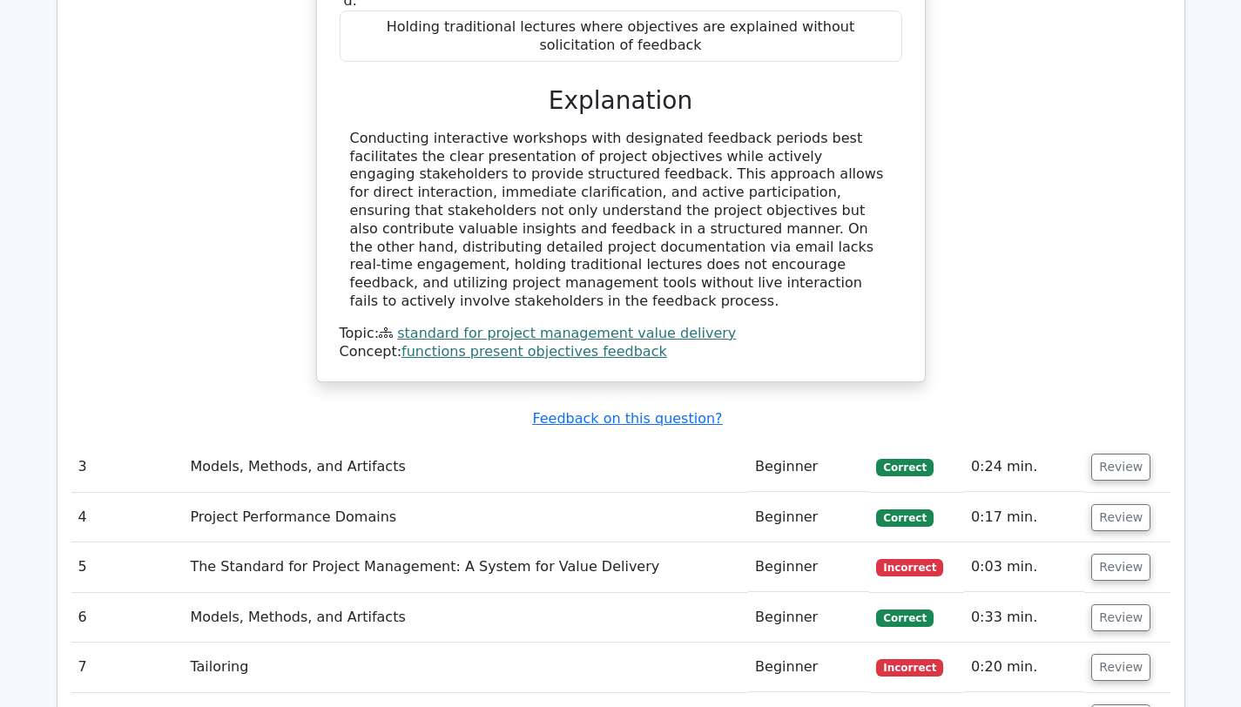
scroll to position [3364, 0]
click at [1135, 453] on button "Review" at bounding box center [1120, 466] width 59 height 27
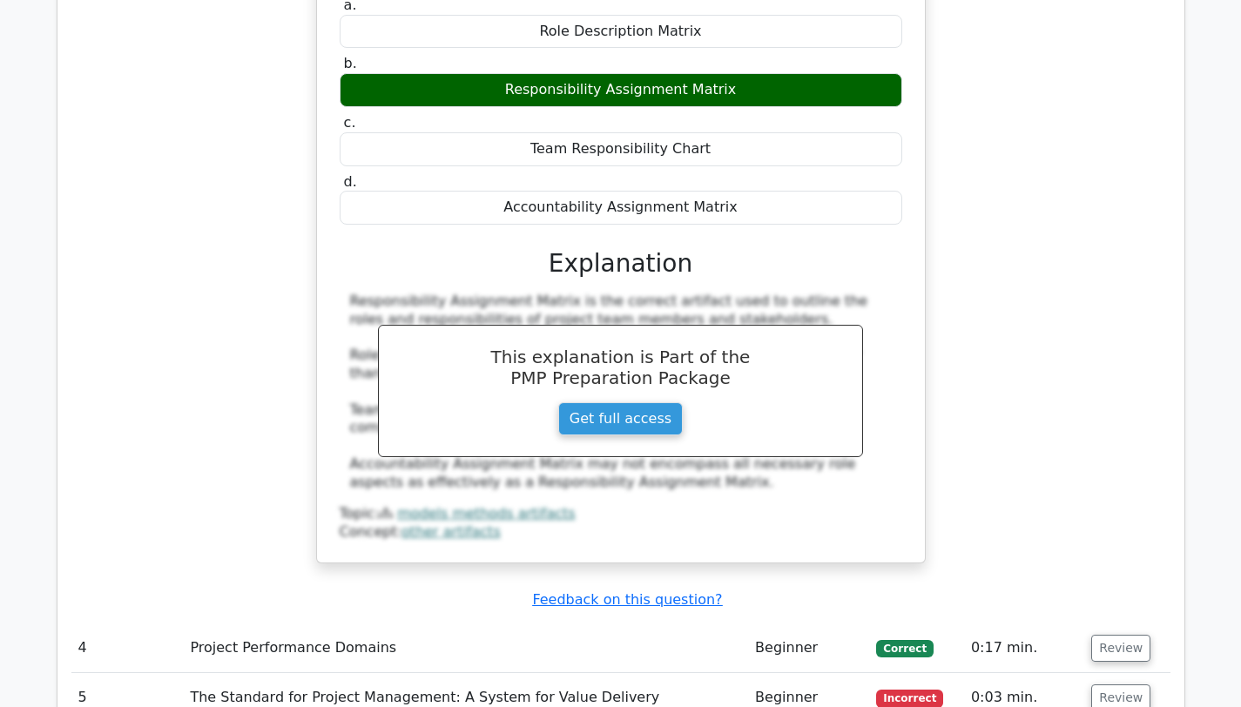
scroll to position [3944, 0]
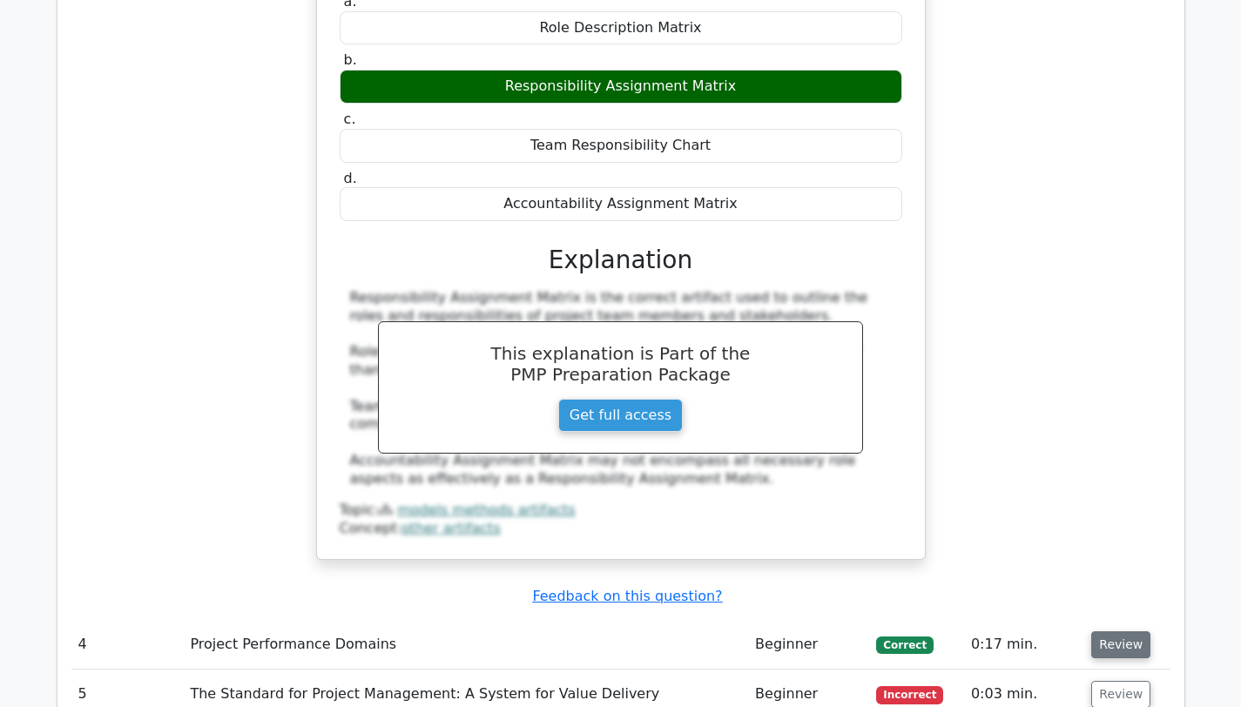
click at [1114, 631] on button "Review" at bounding box center [1120, 644] width 59 height 27
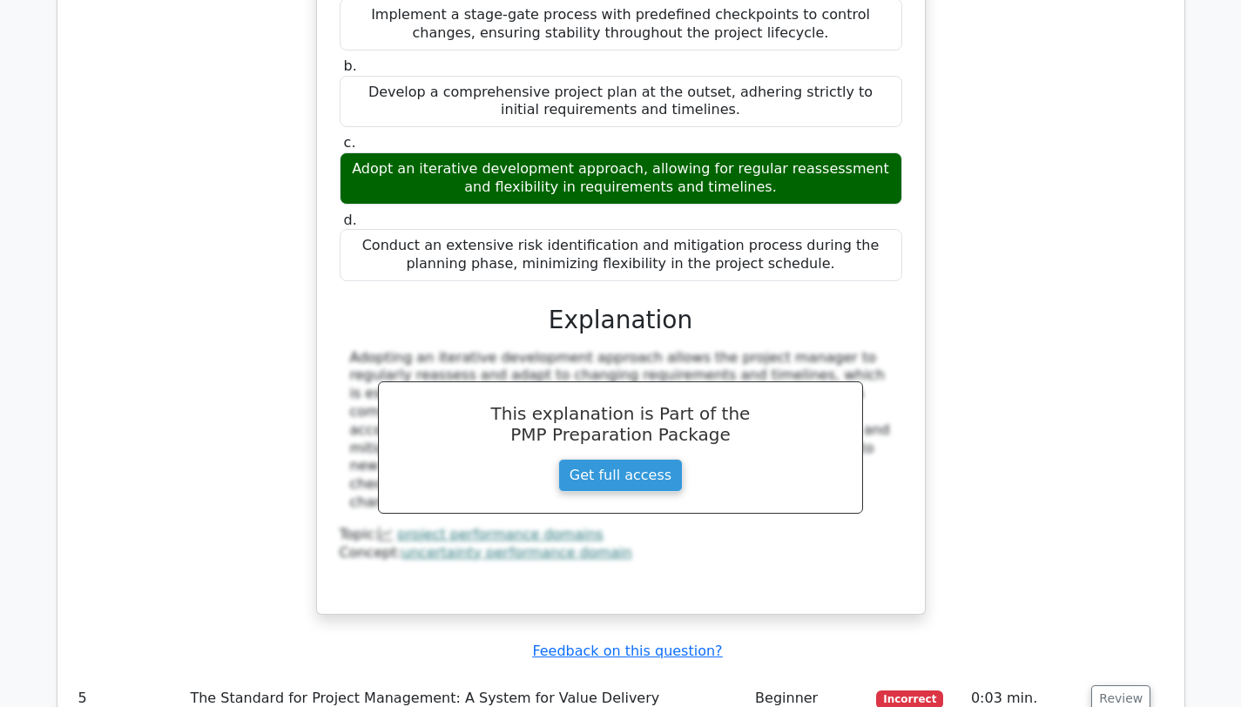
scroll to position [4824, 0]
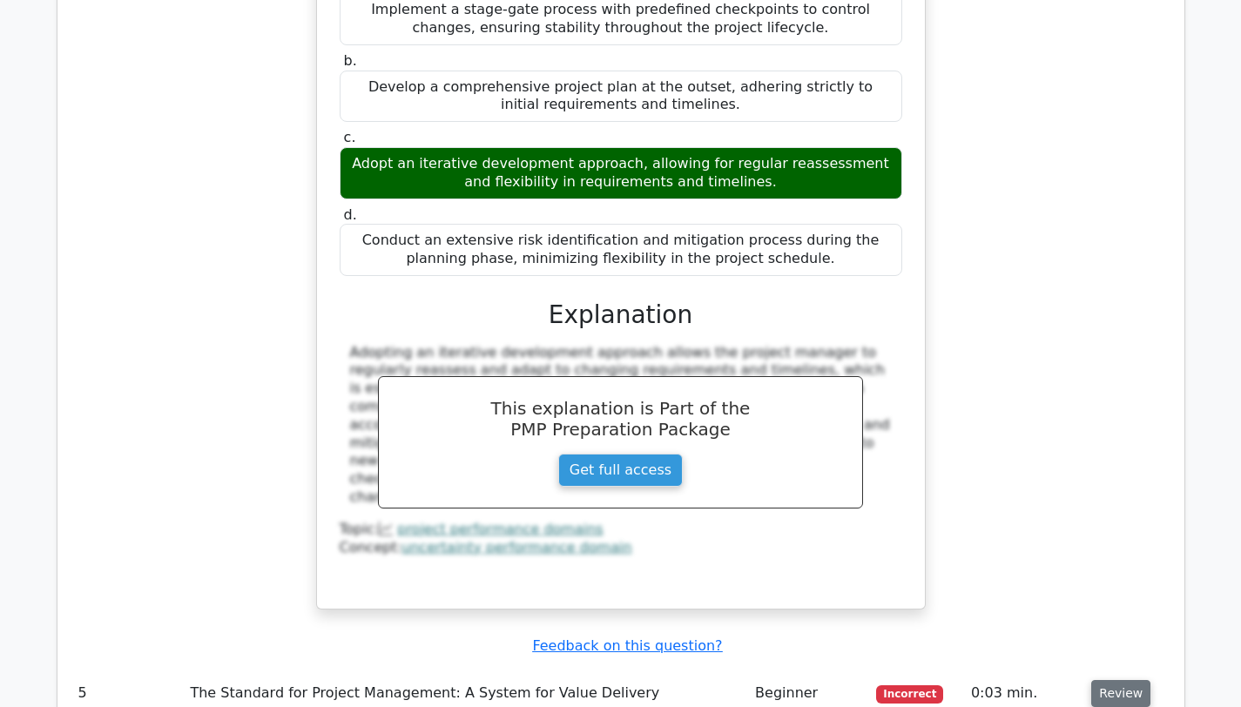
click at [1097, 680] on button "Review" at bounding box center [1120, 693] width 59 height 27
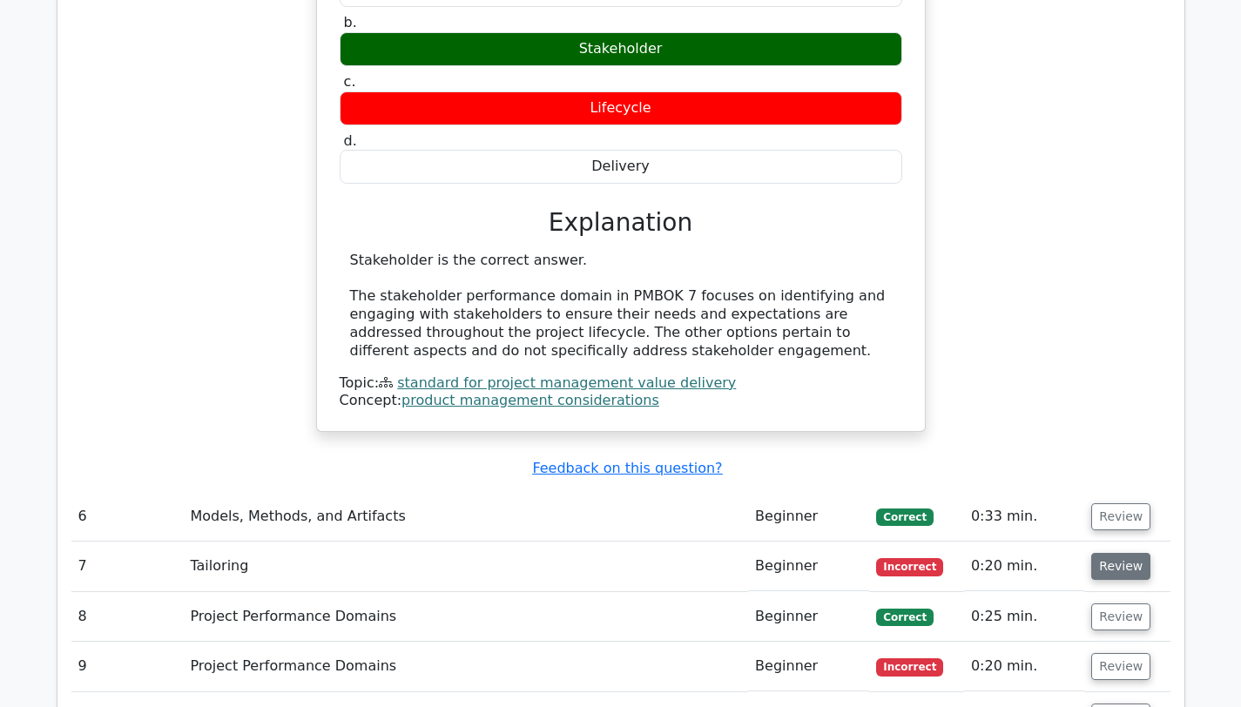
scroll to position [5712, 0]
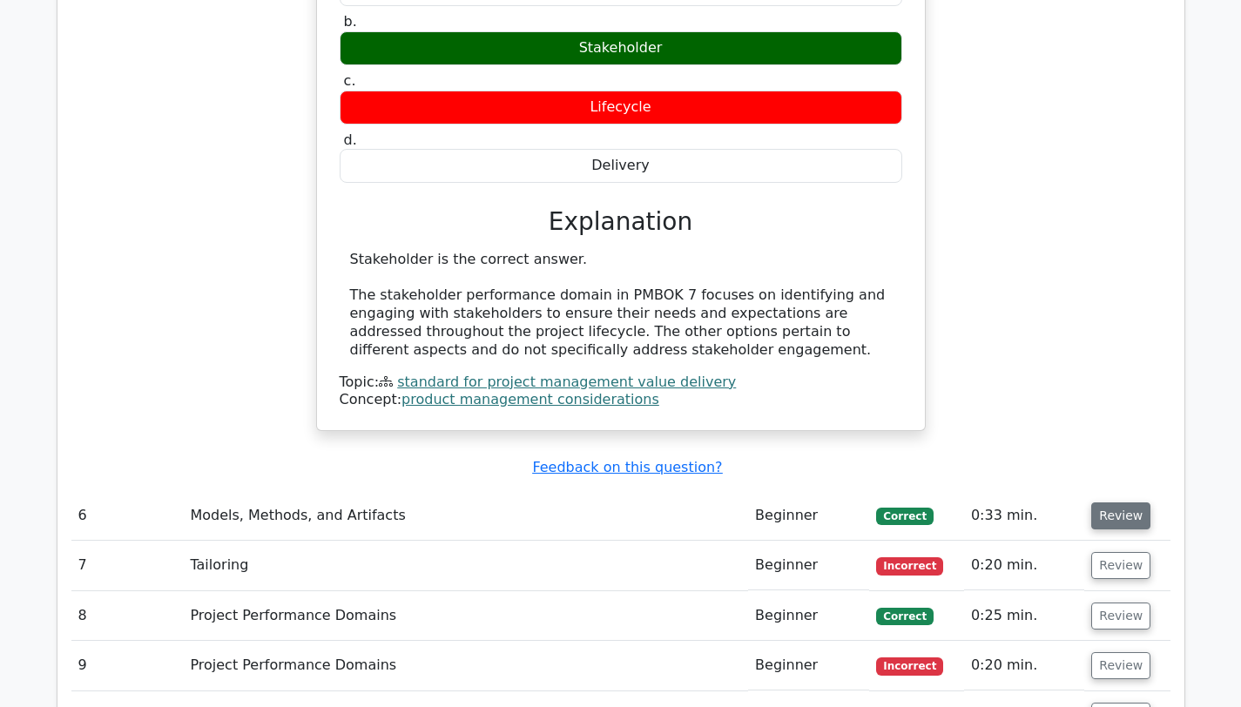
click at [1101, 502] on button "Review" at bounding box center [1120, 515] width 59 height 27
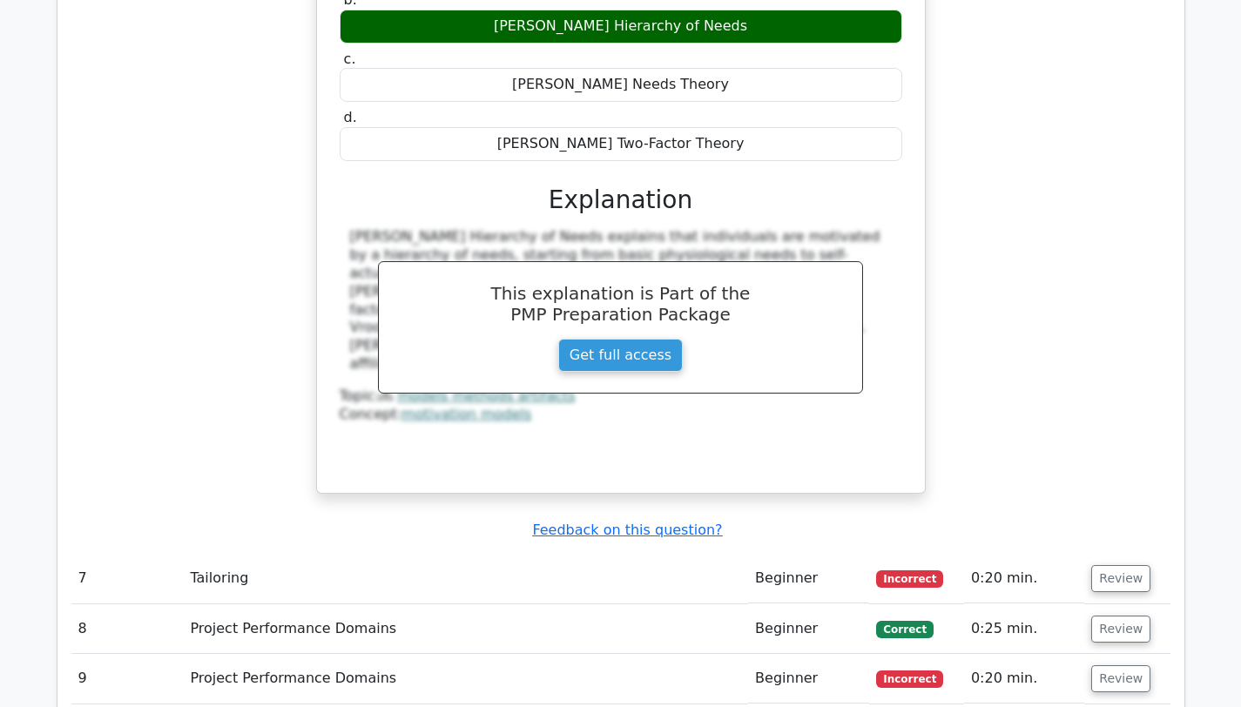
scroll to position [6447, 0]
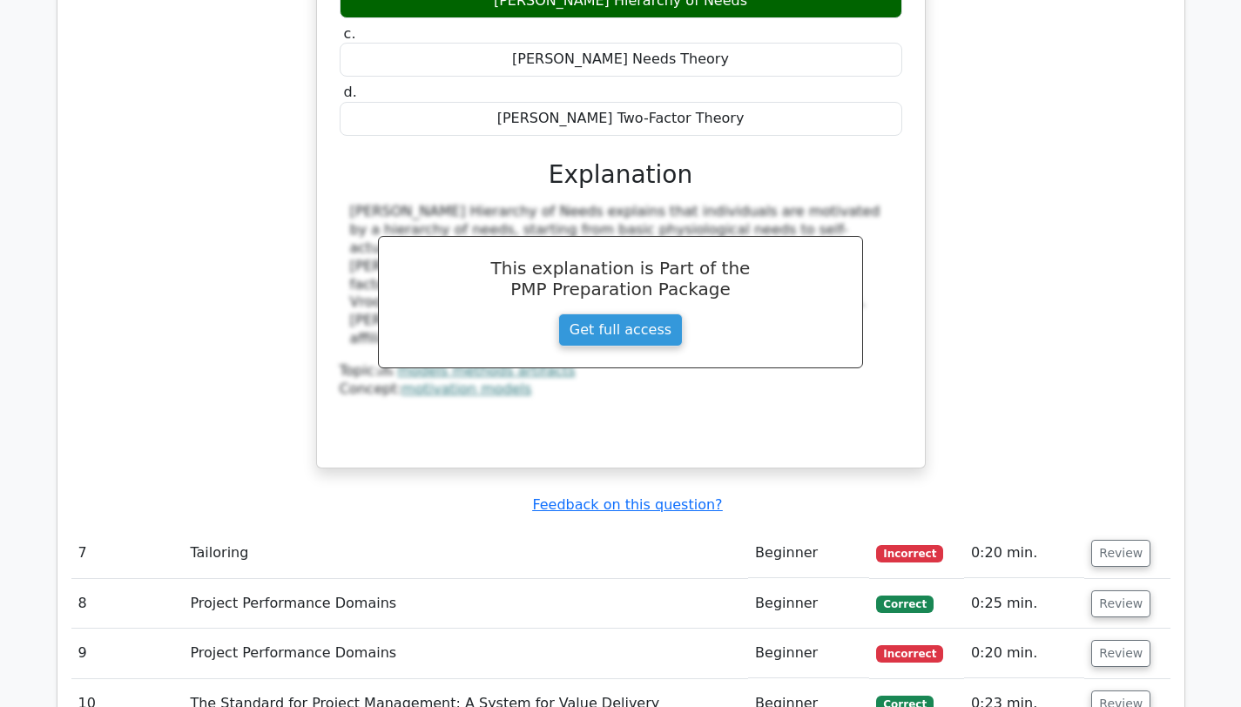
click at [1116, 529] on td "Review" at bounding box center [1126, 554] width 85 height 50
click at [1115, 529] on td "Review" at bounding box center [1126, 554] width 85 height 50
click at [1113, 540] on button "Review" at bounding box center [1120, 553] width 59 height 27
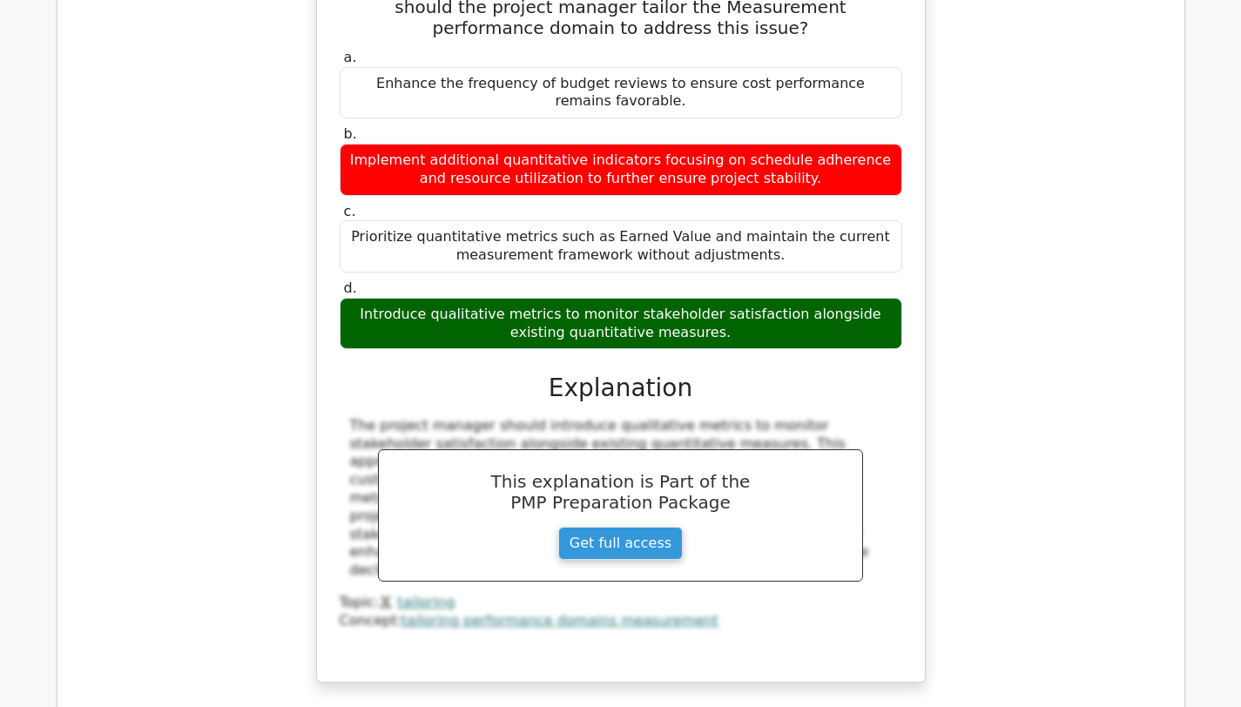
scroll to position [7118, 0]
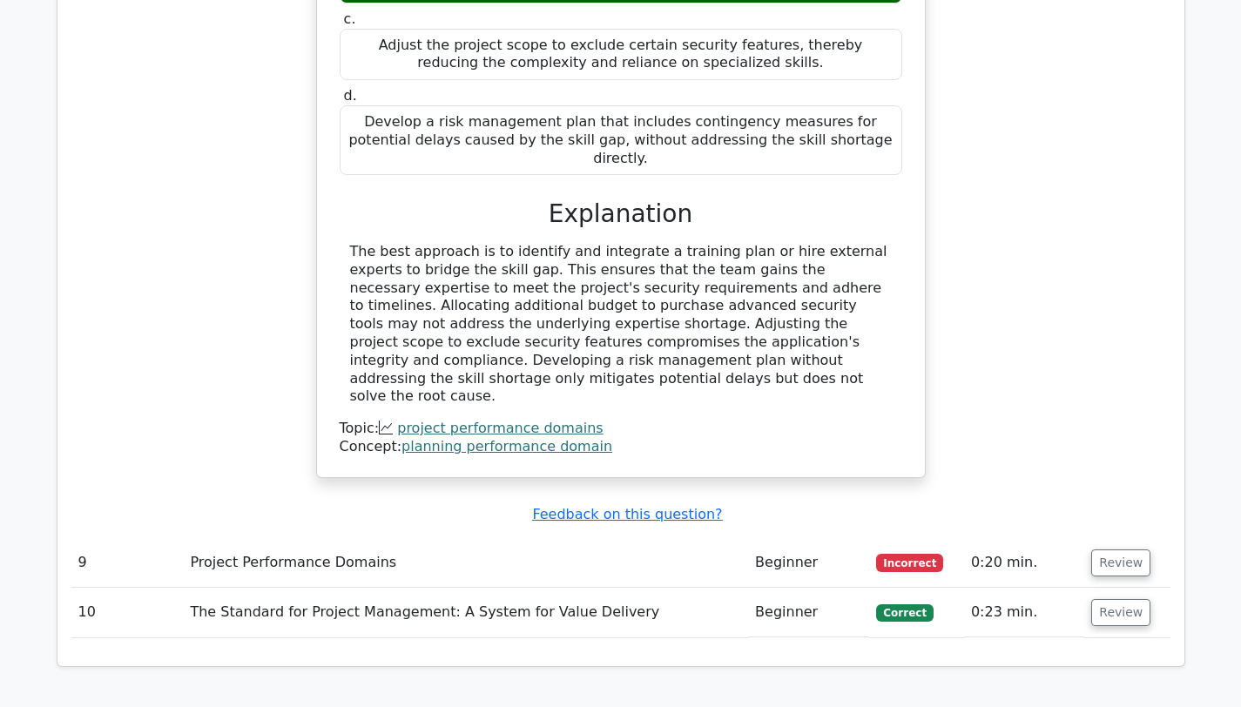
scroll to position [8325, 0]
click at [1099, 549] on button "Review" at bounding box center [1120, 562] width 59 height 27
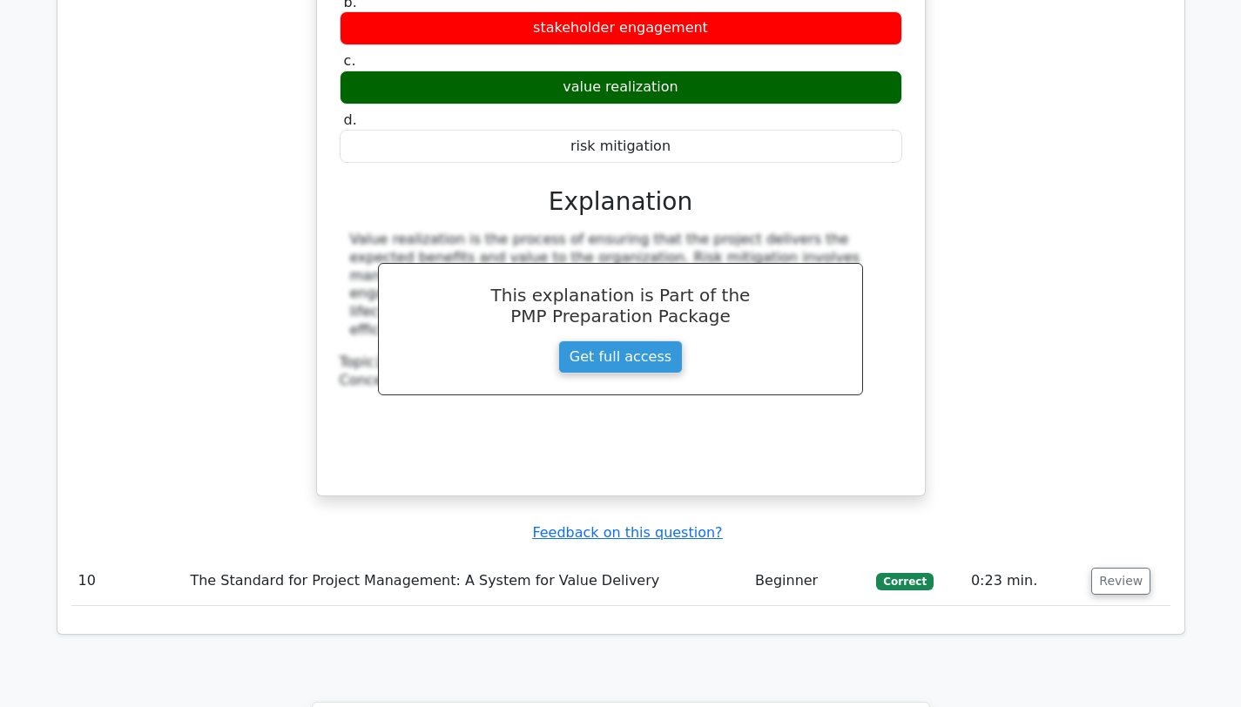
scroll to position [9079, 0]
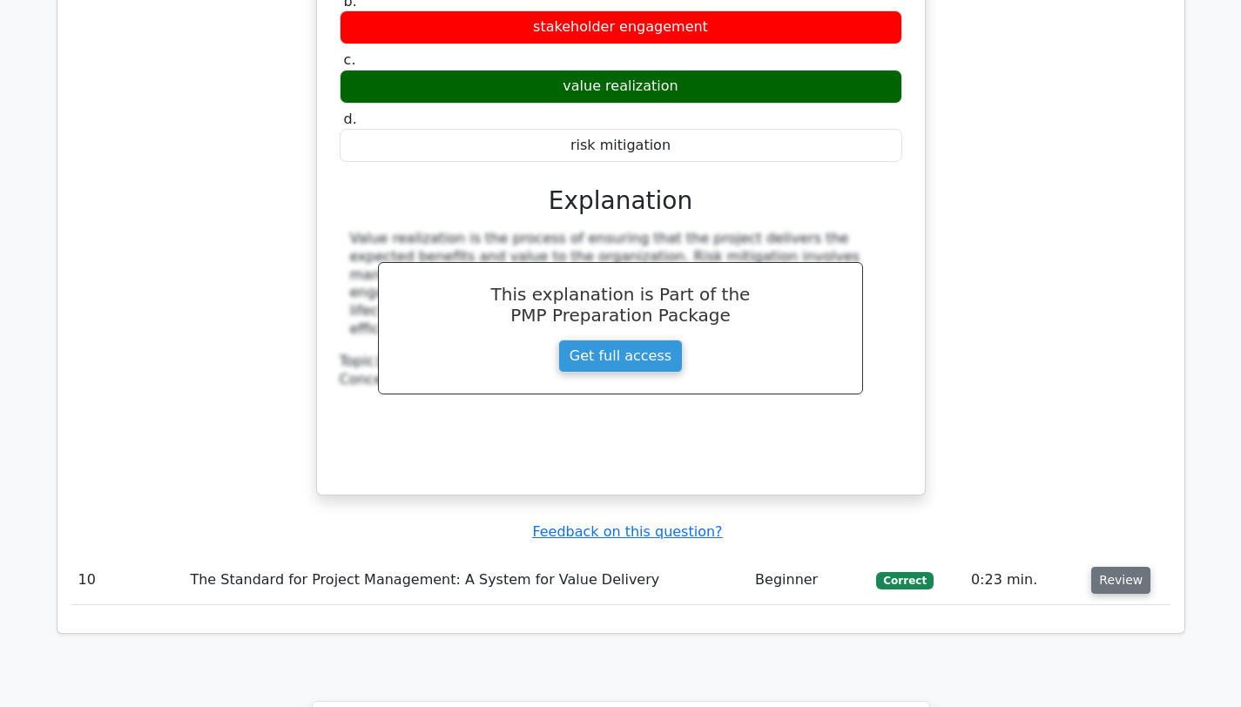
click at [1114, 567] on button "Review" at bounding box center [1120, 580] width 59 height 27
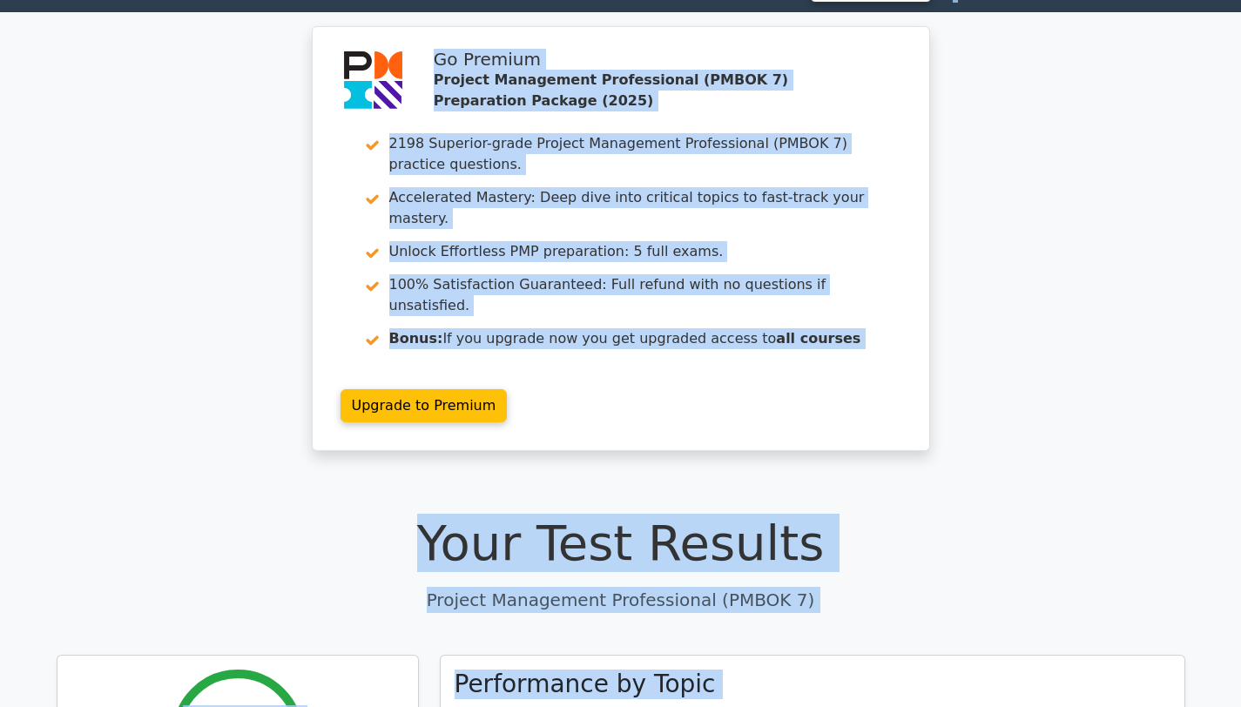
scroll to position [0, 0]
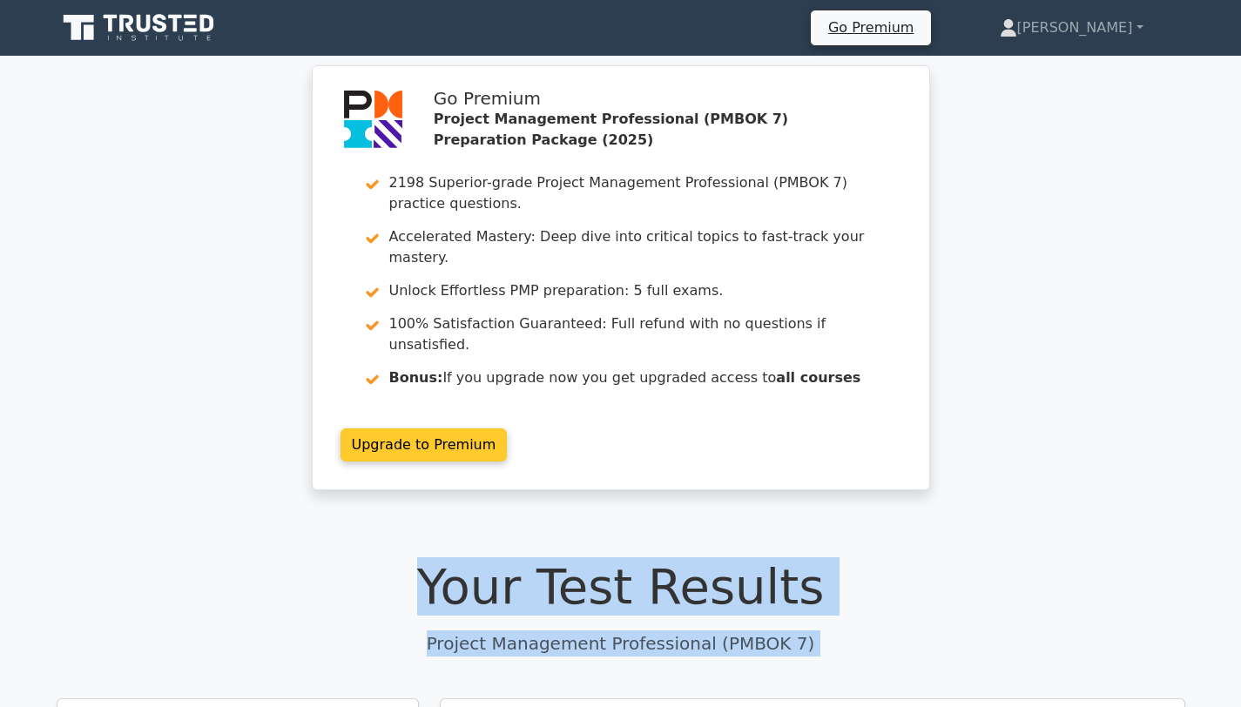
drag, startPoint x: 954, startPoint y: 453, endPoint x: 794, endPoint y: 427, distance: 162.3
copy div "Your Test Results Project Management Professional (PMBOK 7) 50% Your Score Keep…"
